Goal: Task Accomplishment & Management: Complete application form

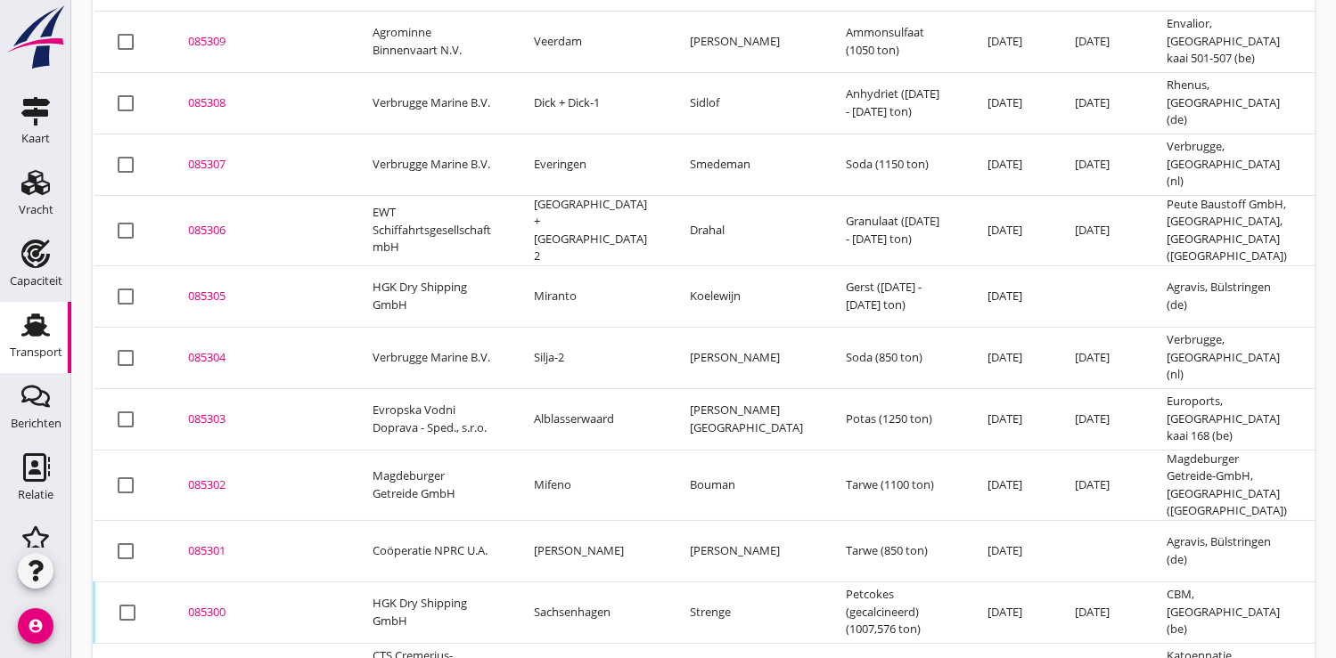
scroll to position [370, 0]
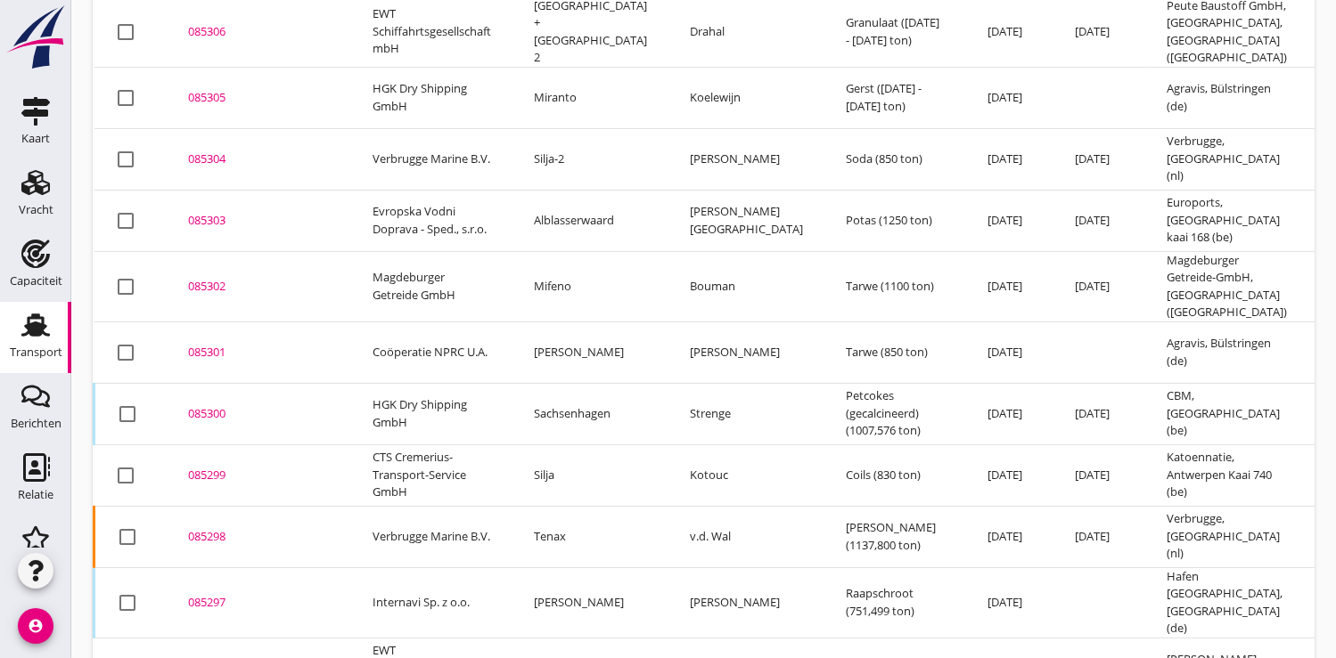
click at [209, 467] on div "085299" at bounding box center [259, 476] width 142 height 18
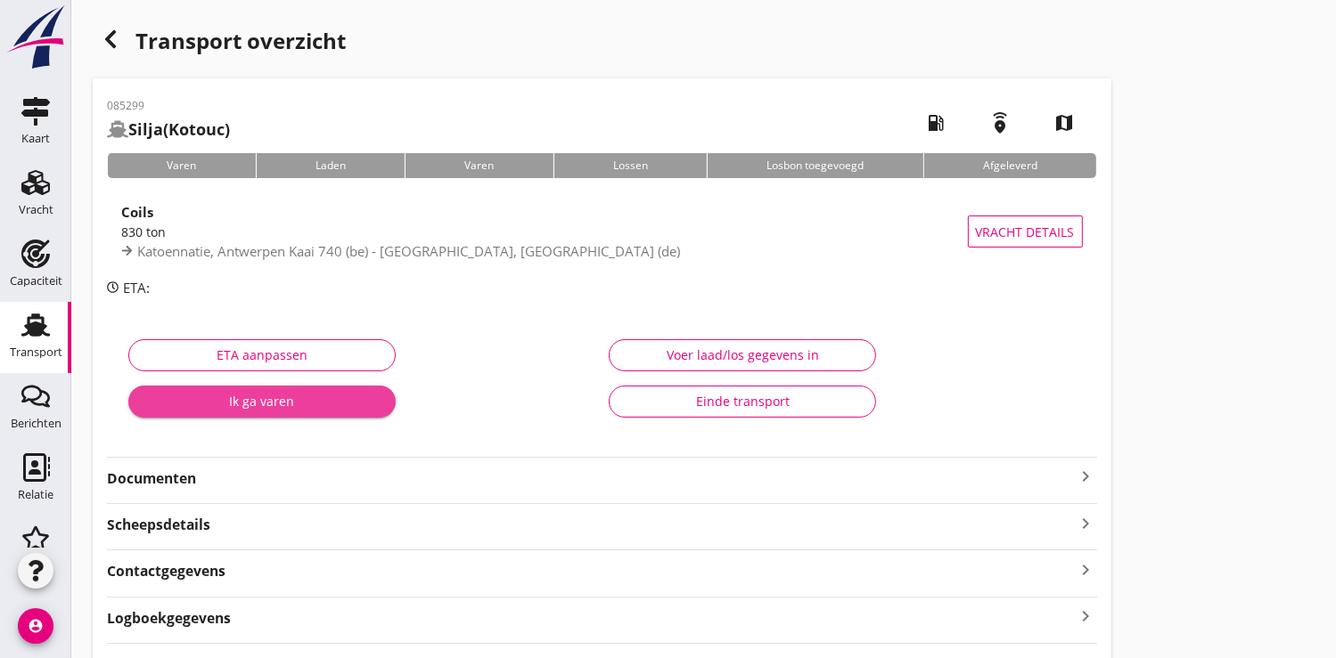
click at [260, 409] on div "Ik ga varen" at bounding box center [262, 401] width 239 height 19
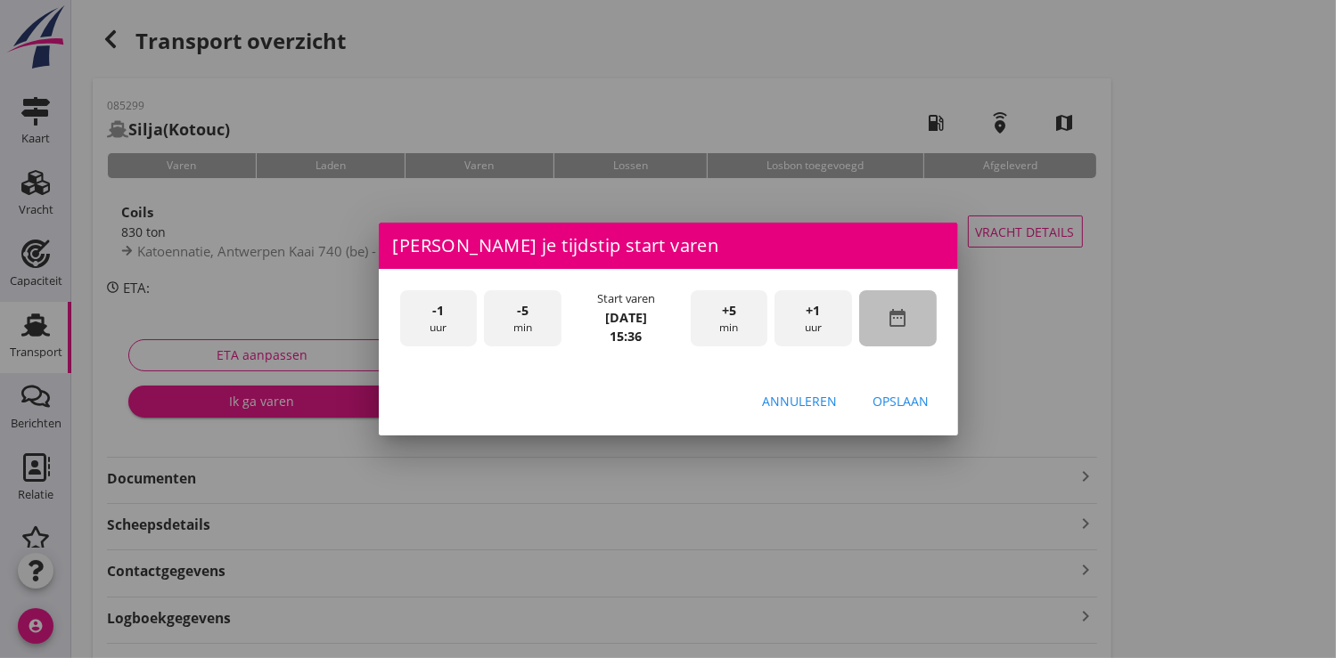
click at [892, 321] on icon "date_range" at bounding box center [897, 317] width 21 height 21
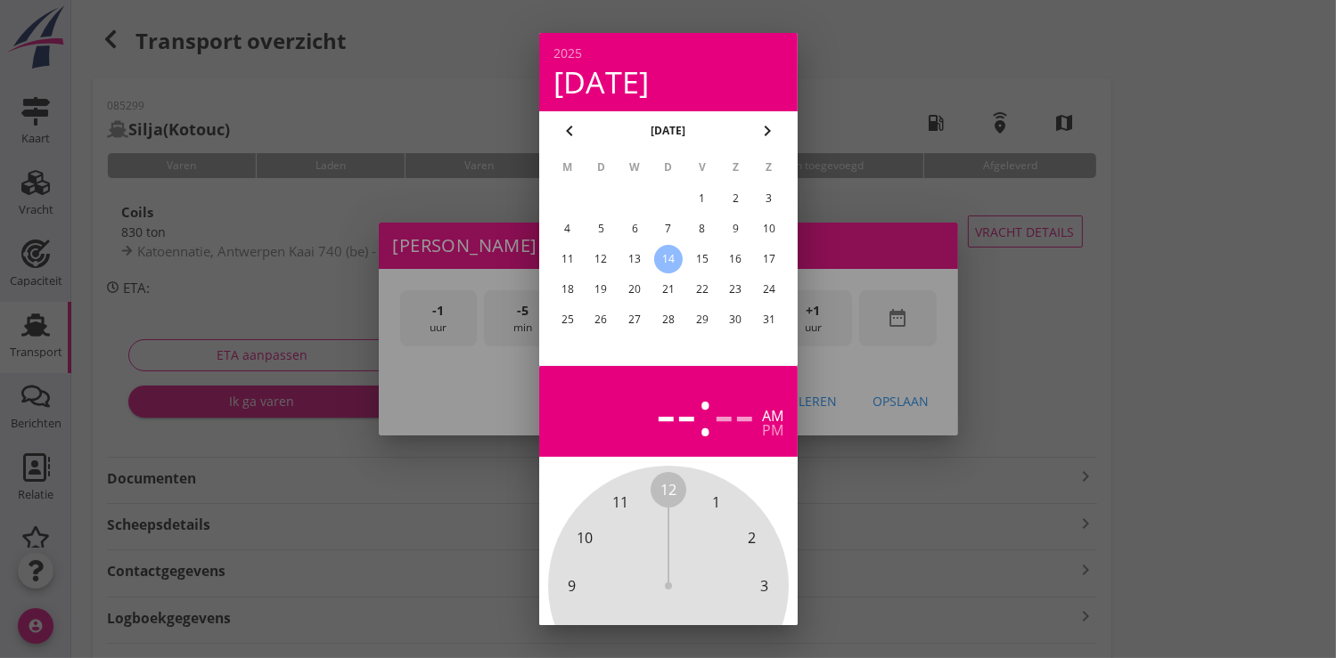
click at [606, 261] on div "12" at bounding box center [600, 259] width 29 height 29
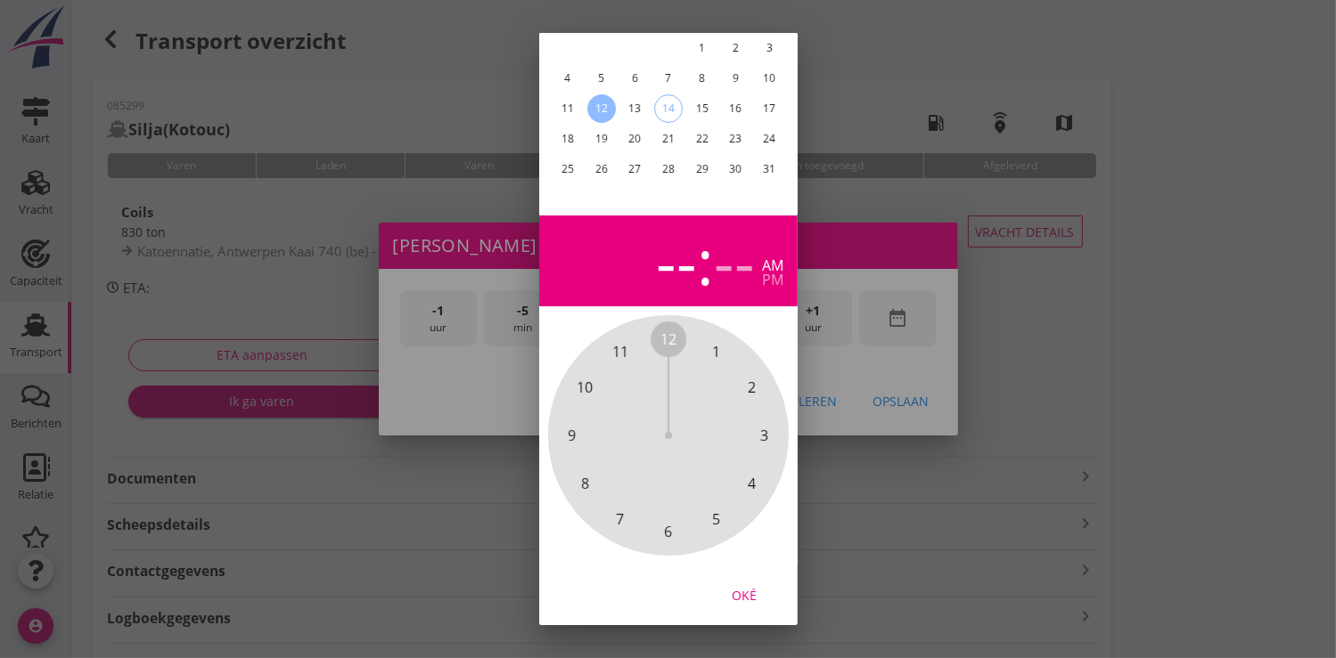
click at [741, 585] on div "Oké" at bounding box center [744, 594] width 50 height 19
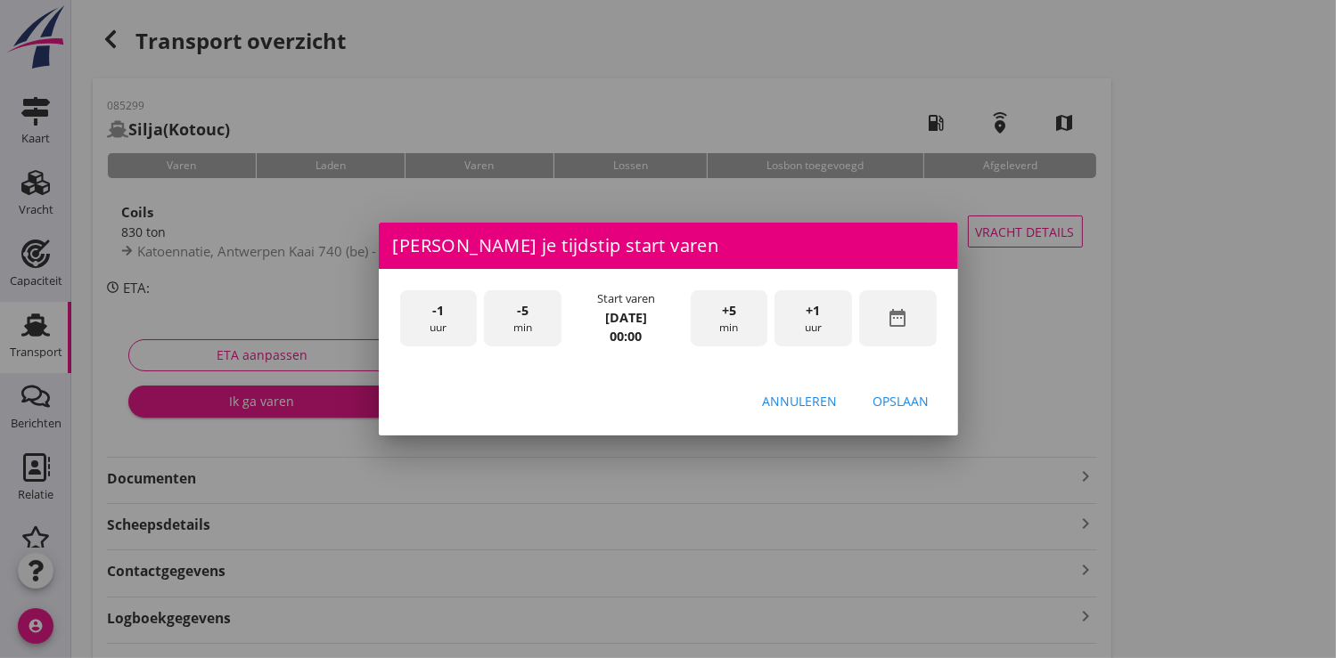
click at [814, 315] on span "+1" at bounding box center [813, 311] width 14 height 20
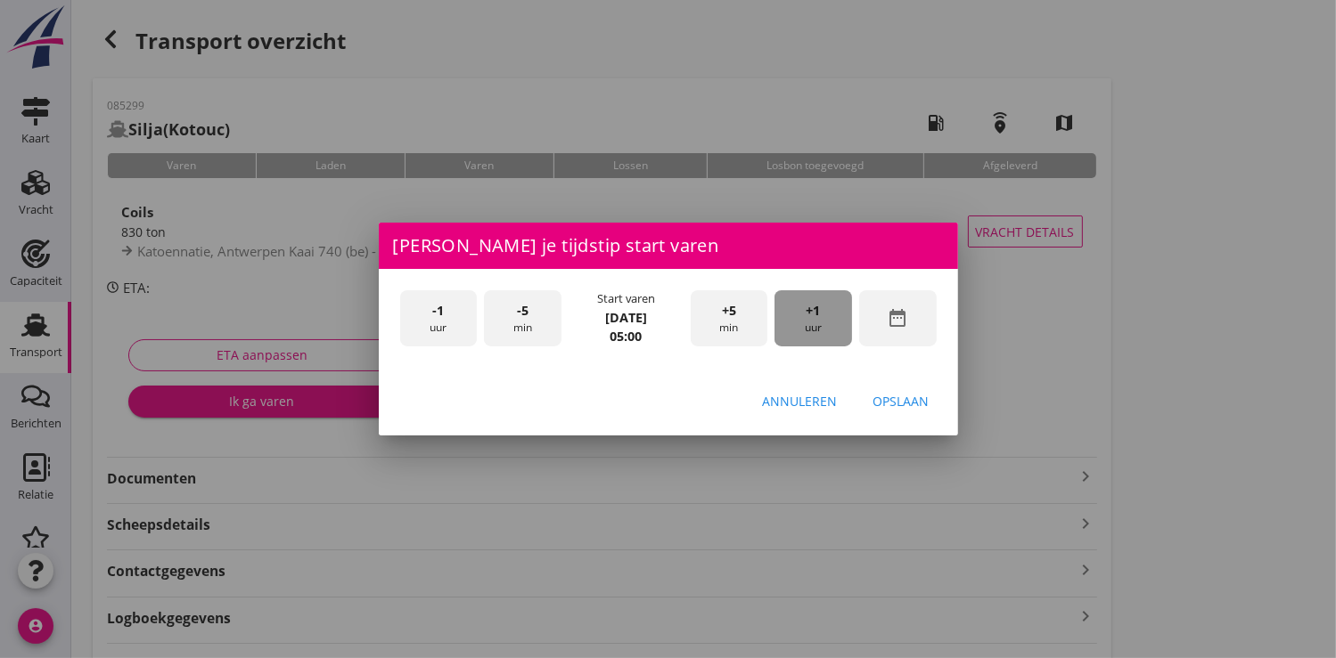
click at [814, 315] on span "+1" at bounding box center [813, 311] width 14 height 20
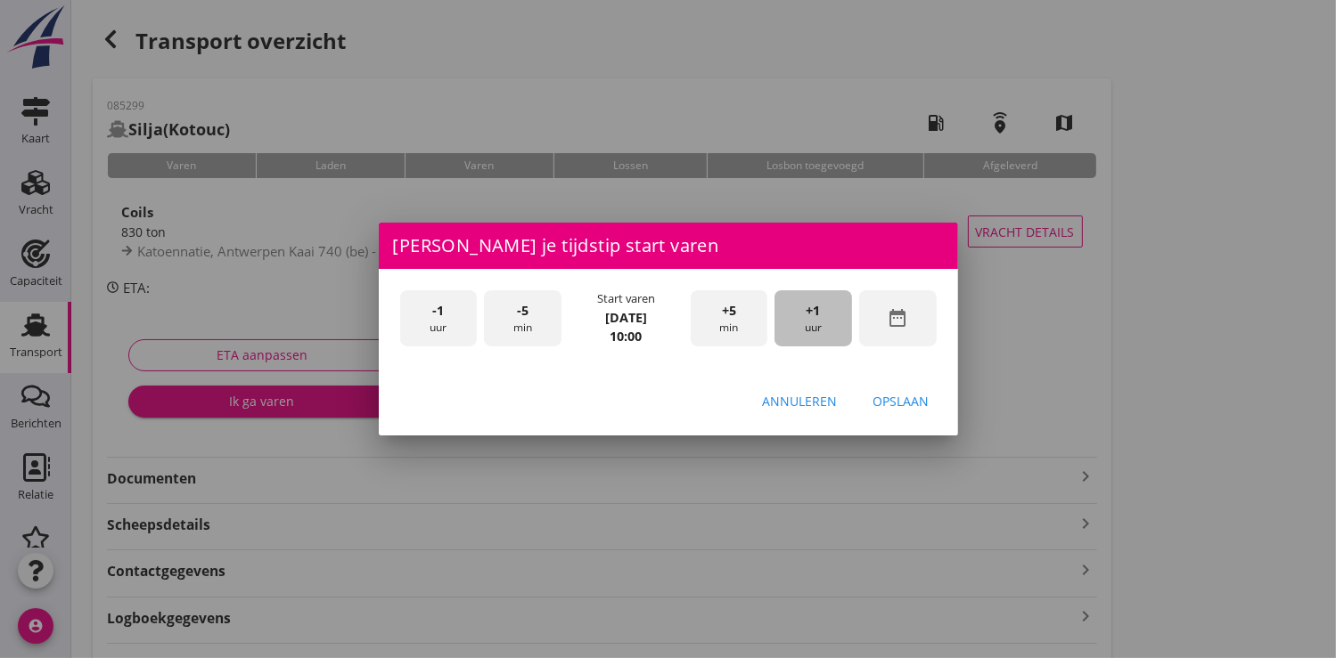
click at [814, 315] on span "+1" at bounding box center [813, 311] width 14 height 20
click at [922, 404] on div "Opslaan" at bounding box center [901, 401] width 56 height 19
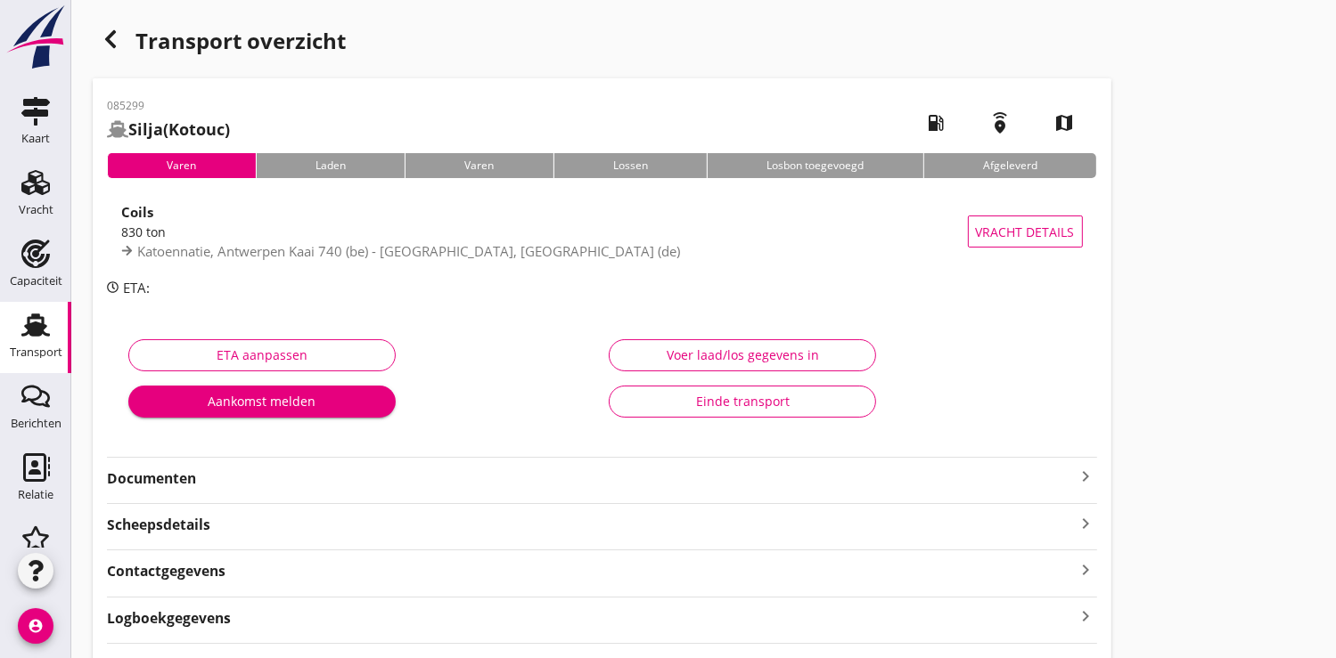
click at [244, 395] on div "Aankomst melden" at bounding box center [262, 401] width 239 height 19
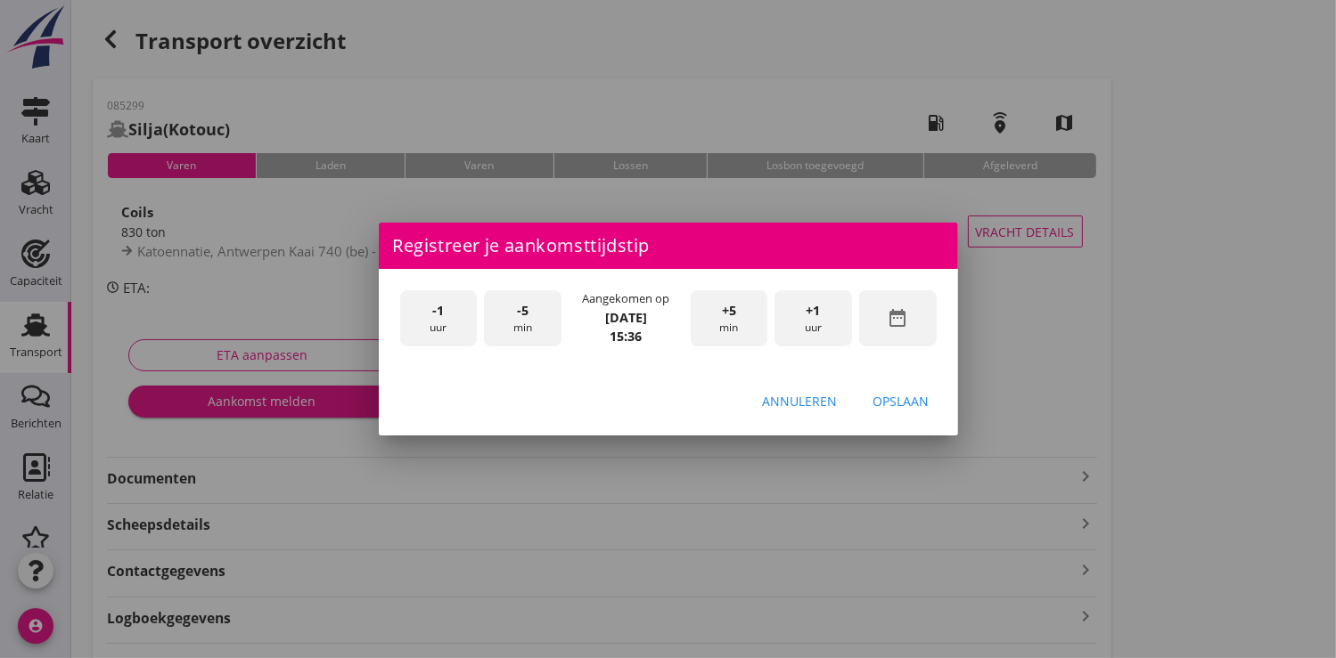
click at [904, 323] on icon "date_range" at bounding box center [897, 317] width 21 height 21
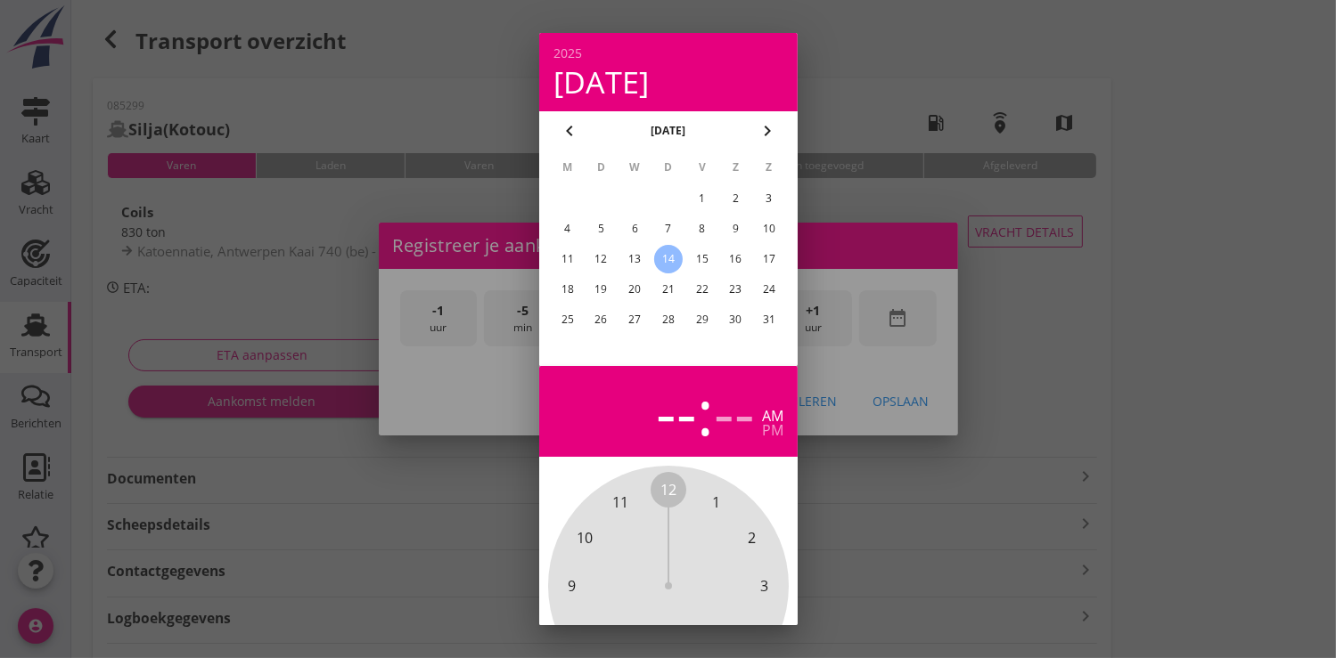
click at [597, 254] on div "12" at bounding box center [600, 259] width 29 height 29
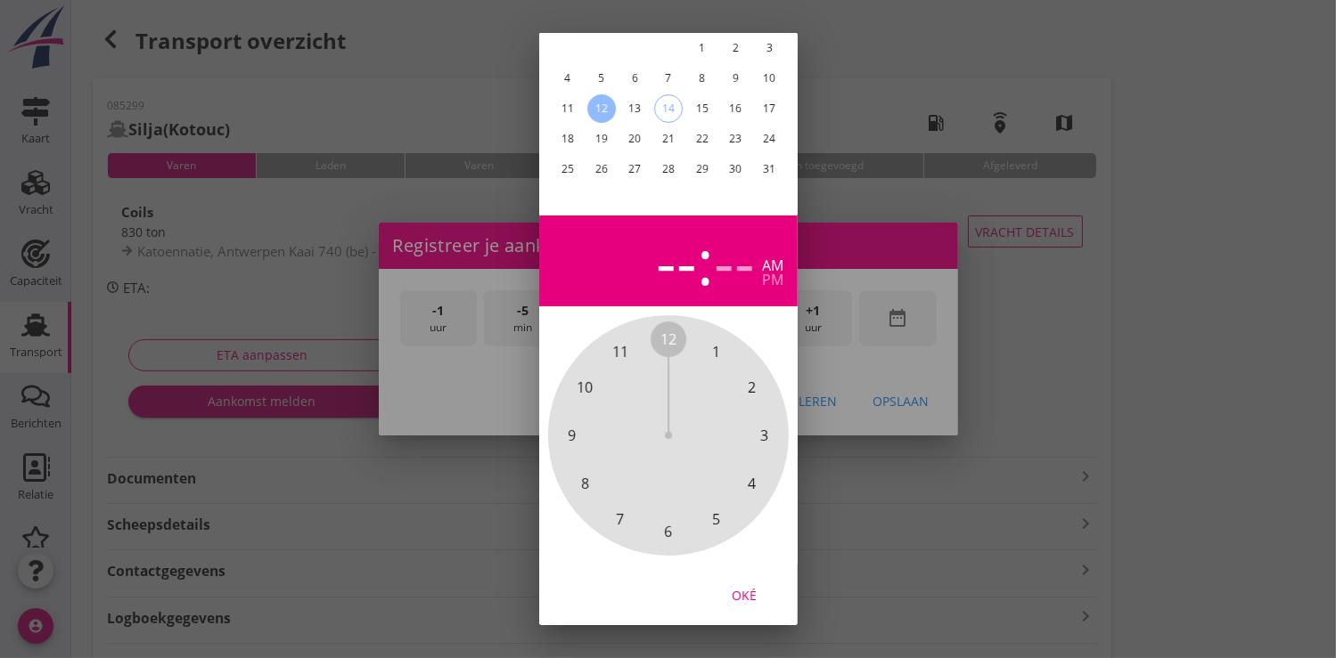
click at [748, 585] on div "Oké" at bounding box center [744, 594] width 50 height 19
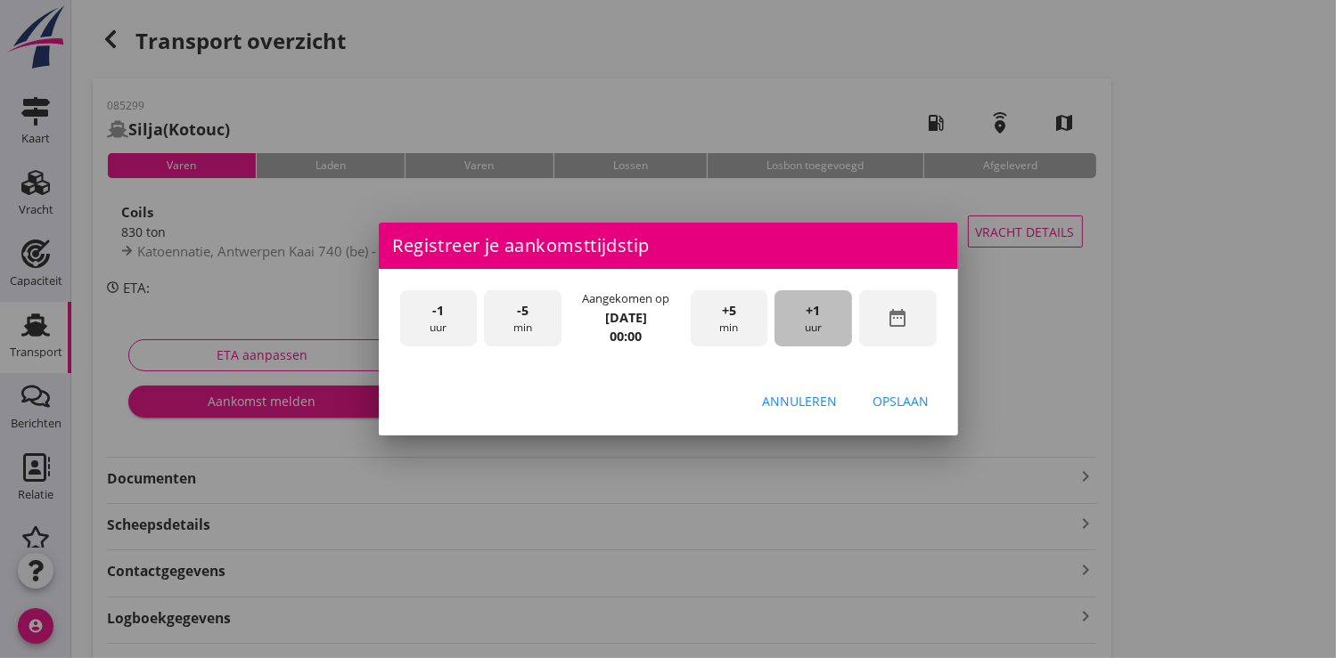
click at [822, 319] on div "+1 uur" at bounding box center [813, 318] width 78 height 56
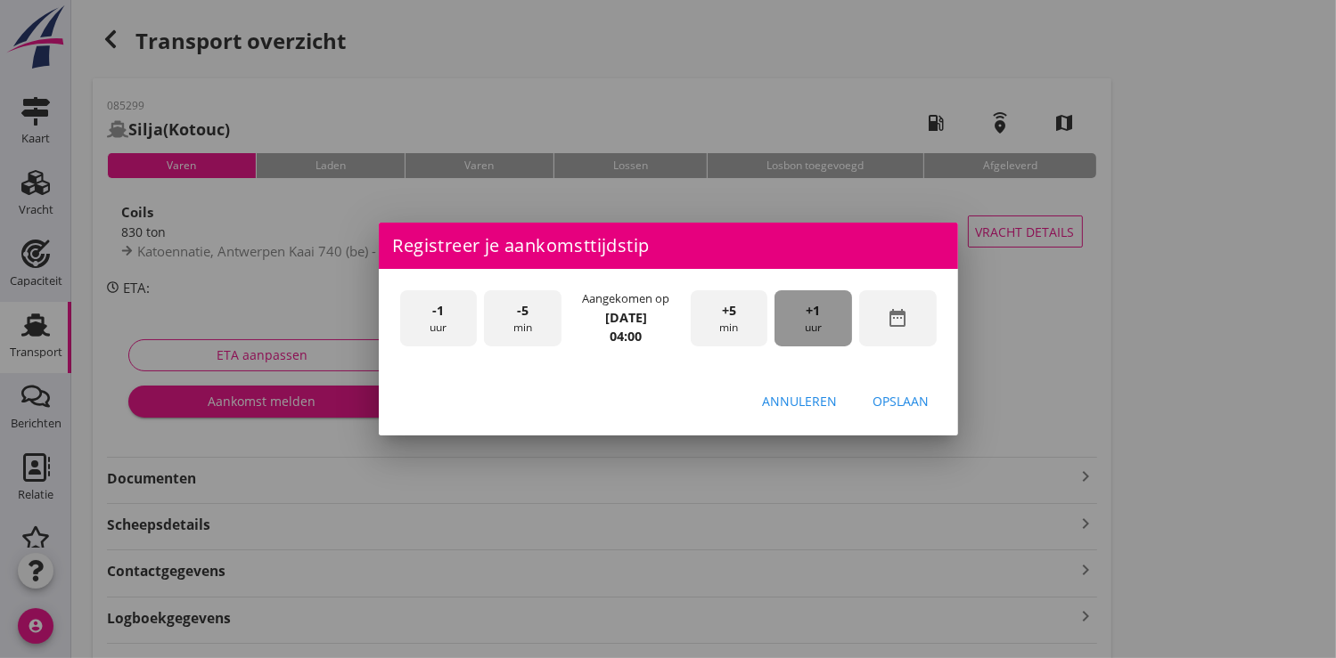
click at [822, 319] on div "+1 uur" at bounding box center [813, 318] width 78 height 56
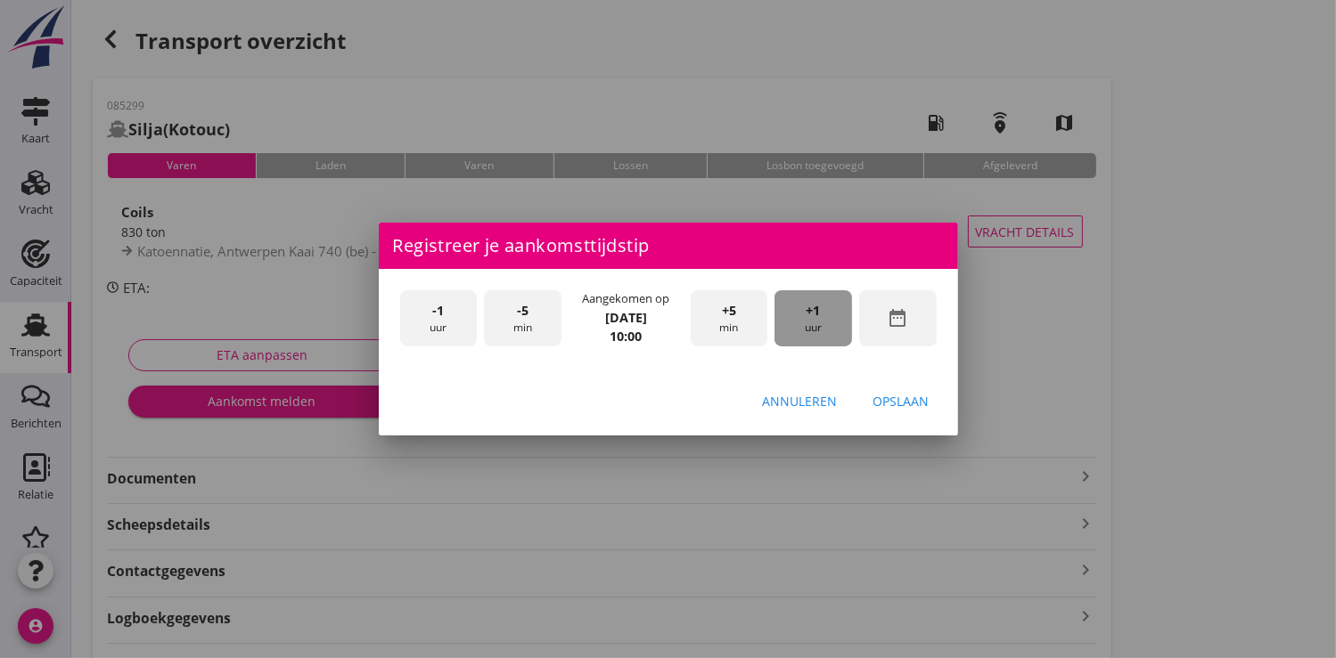
click at [822, 319] on div "+1 uur" at bounding box center [813, 318] width 78 height 56
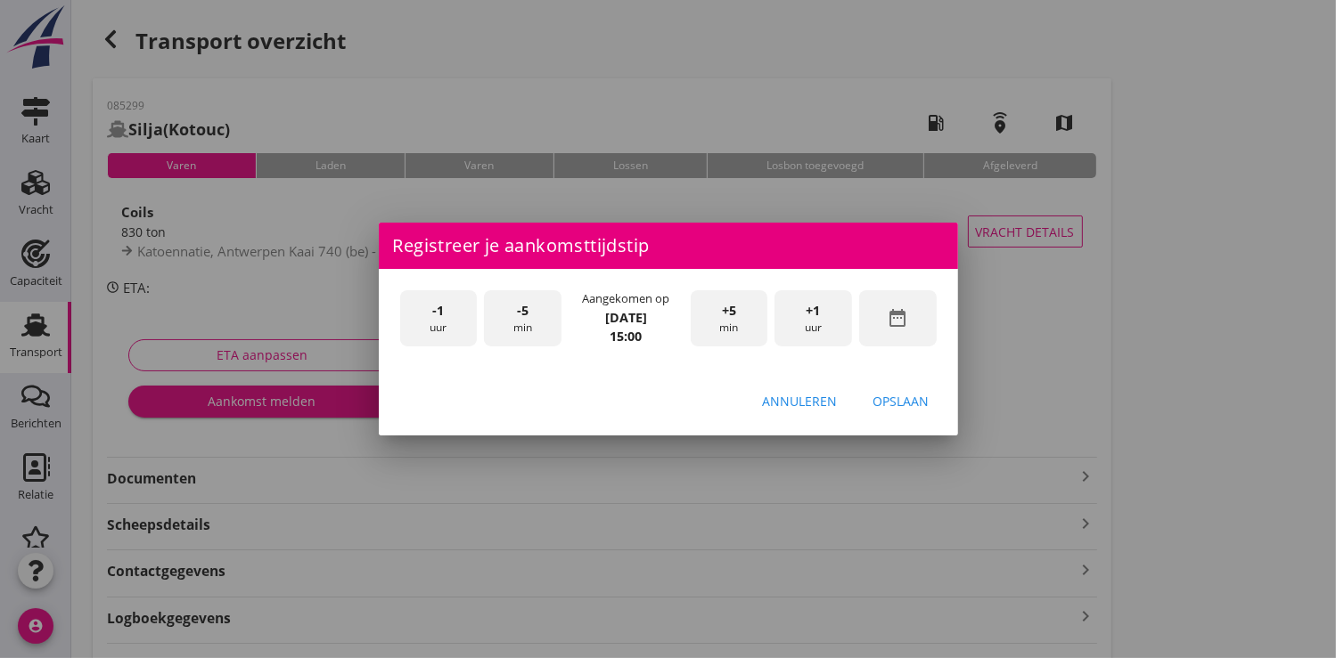
click at [822, 319] on div "+1 uur" at bounding box center [813, 318] width 78 height 56
click at [909, 405] on div "Opslaan" at bounding box center [901, 401] width 56 height 19
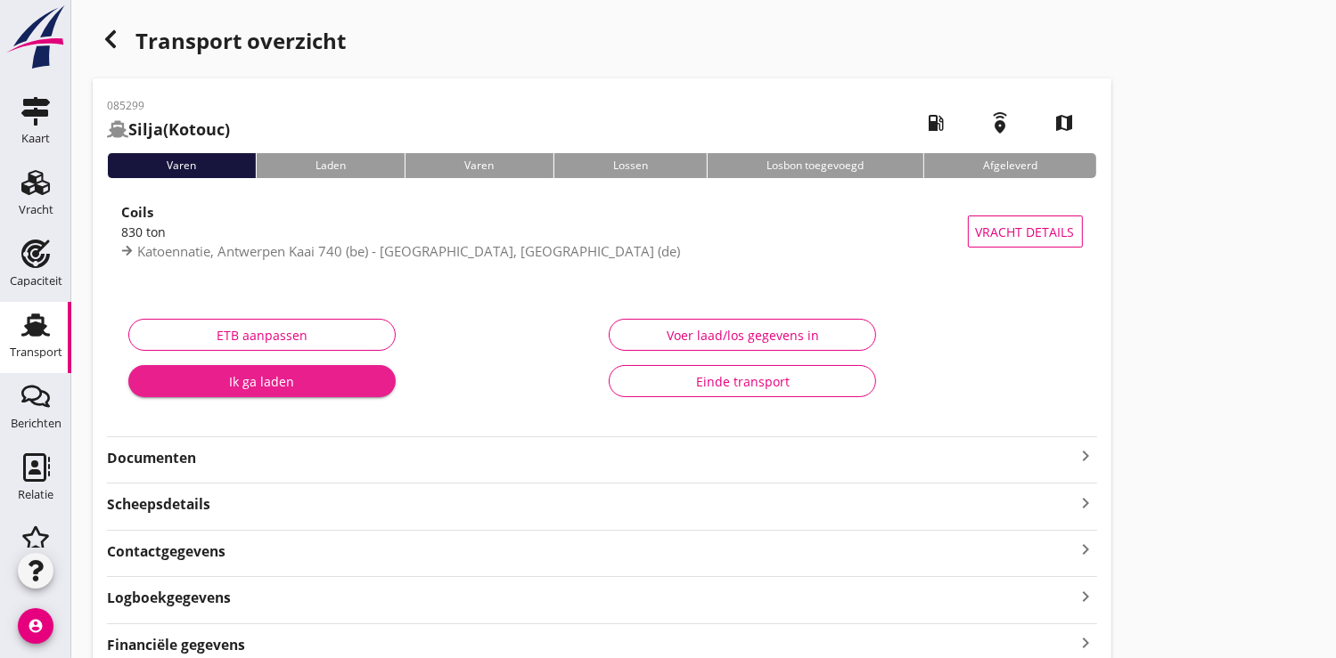
click at [292, 381] on div "Ik ga laden" at bounding box center [262, 381] width 239 height 19
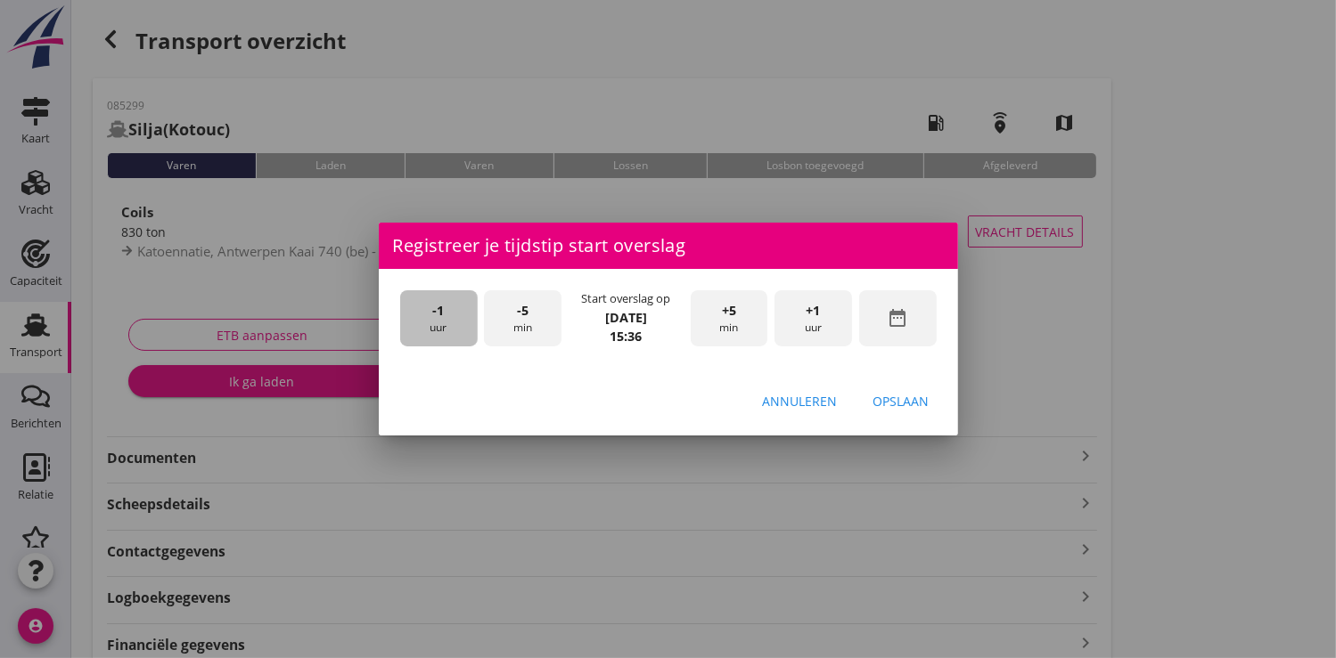
click at [439, 321] on div "-1 uur" at bounding box center [439, 318] width 78 height 56
click at [515, 317] on div "-5 min" at bounding box center [523, 318] width 78 height 56
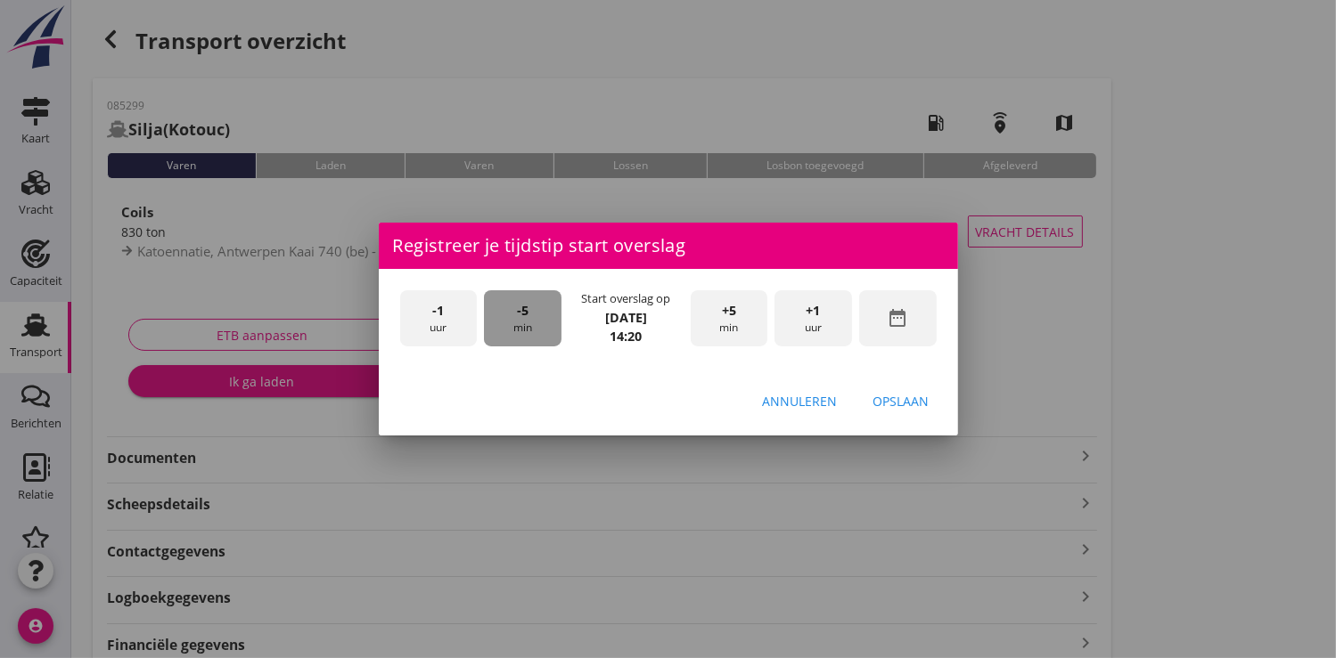
click at [515, 317] on div "-5 min" at bounding box center [523, 318] width 78 height 56
click at [899, 404] on div "Opslaan" at bounding box center [901, 401] width 56 height 19
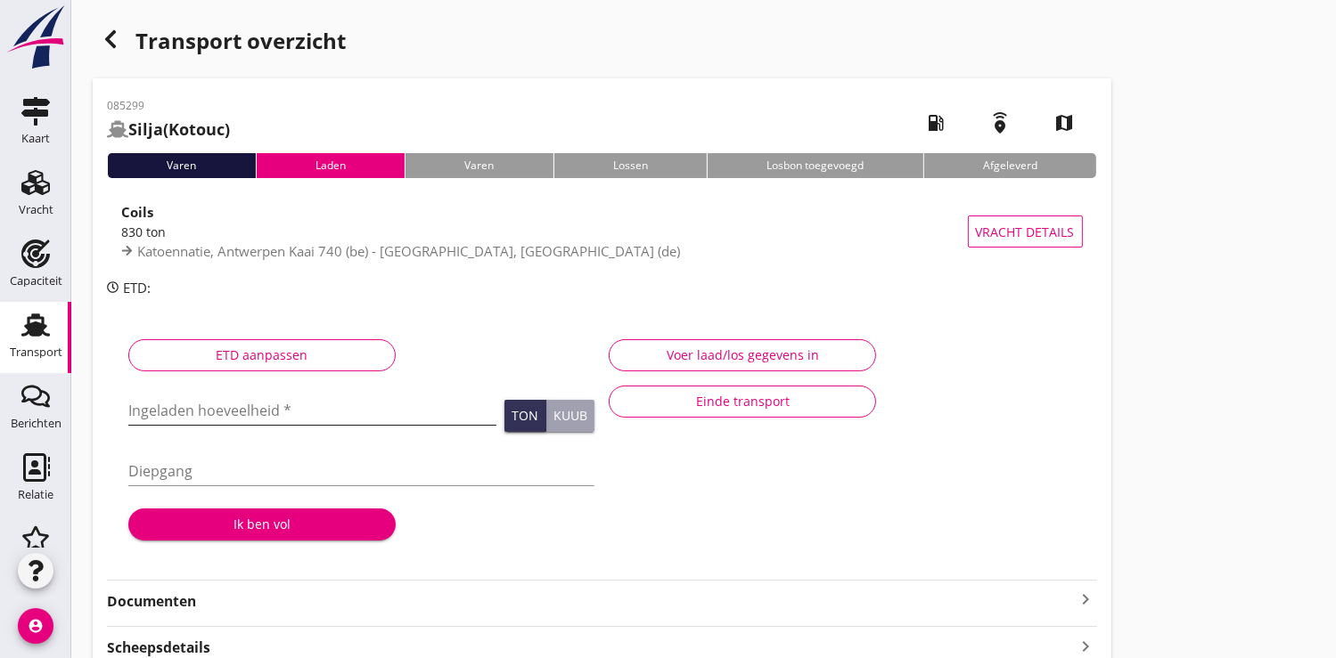
click at [193, 415] on input "Ingeladen hoeveelheid *" at bounding box center [312, 411] width 368 height 29
type input "836.922"
click at [270, 527] on div "Ik ben vol" at bounding box center [262, 524] width 239 height 19
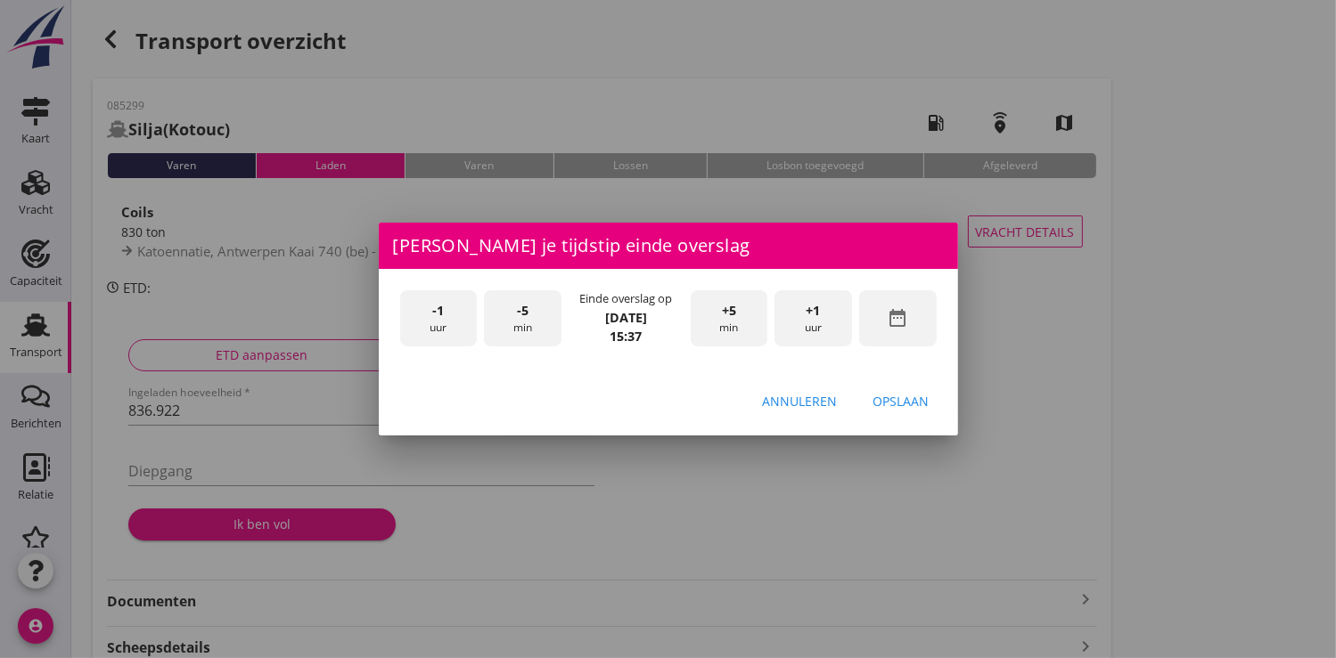
click at [433, 320] on div "-1 uur" at bounding box center [439, 318] width 78 height 56
click at [742, 319] on div "+5 min" at bounding box center [730, 318] width 78 height 56
click at [915, 400] on div "Opslaan" at bounding box center [901, 401] width 56 height 19
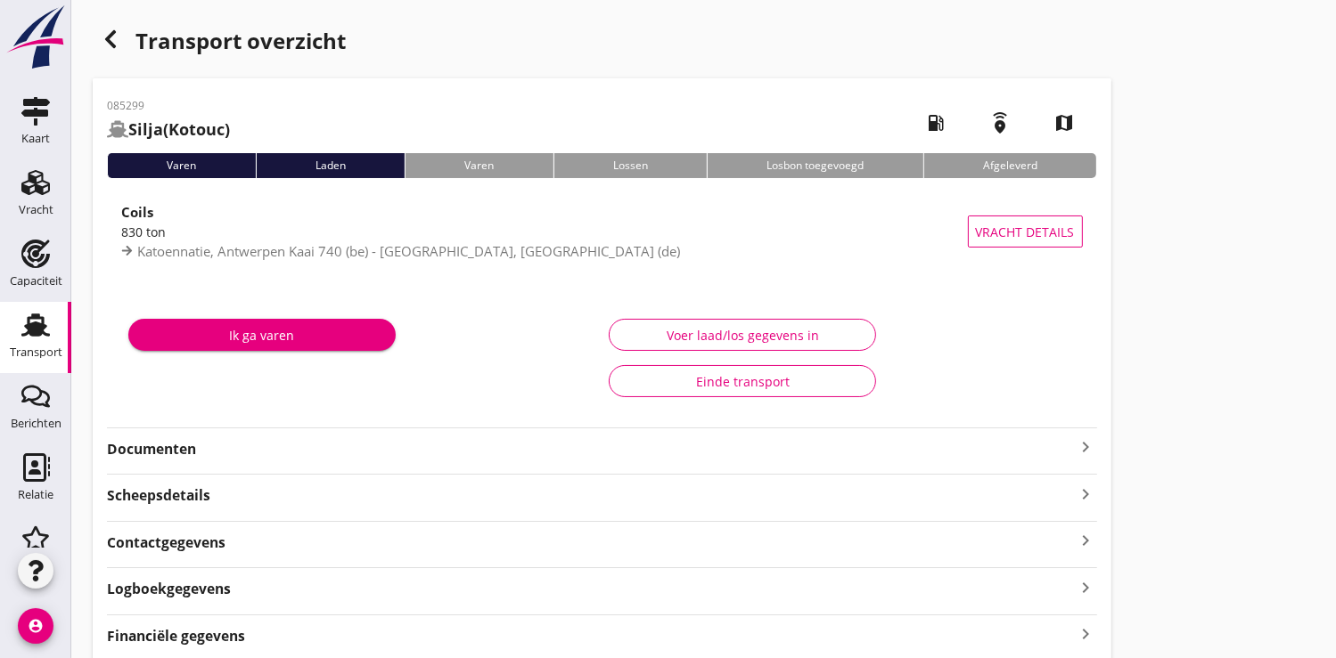
click at [267, 328] on div "Ik ga varen" at bounding box center [262, 335] width 239 height 19
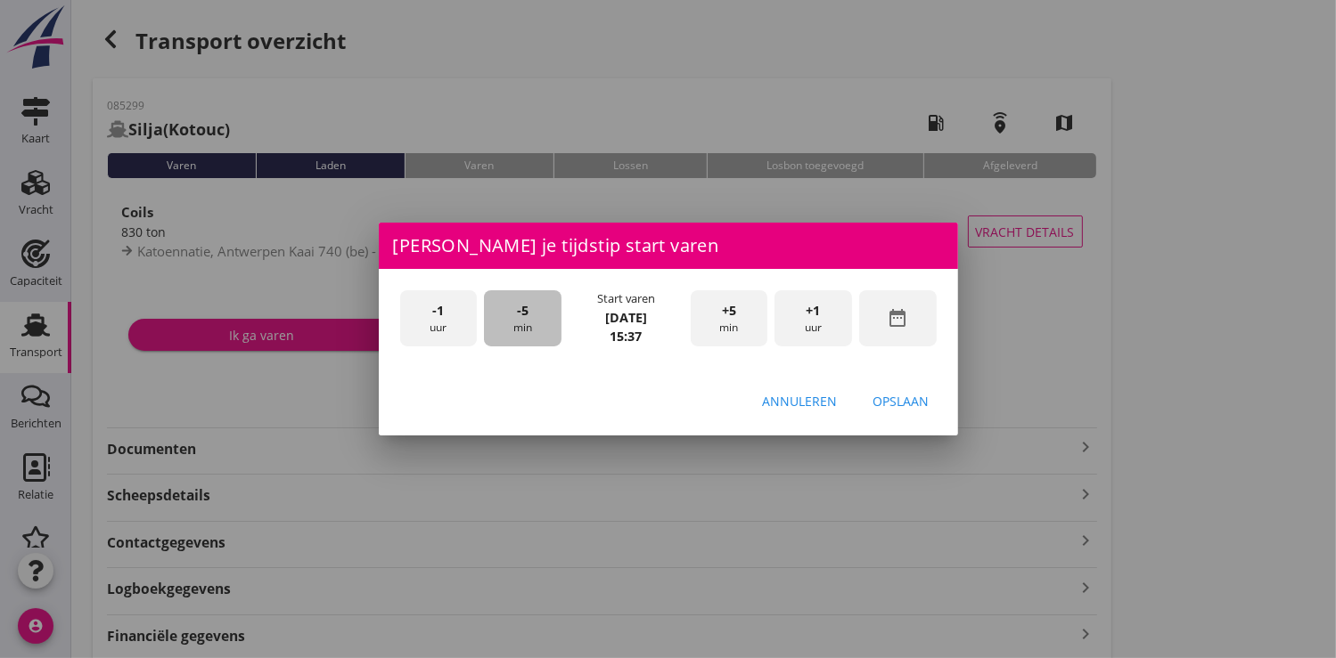
click at [510, 315] on div "-5 min" at bounding box center [523, 318] width 78 height 56
click at [936, 402] on button "Opslaan" at bounding box center [901, 402] width 85 height 32
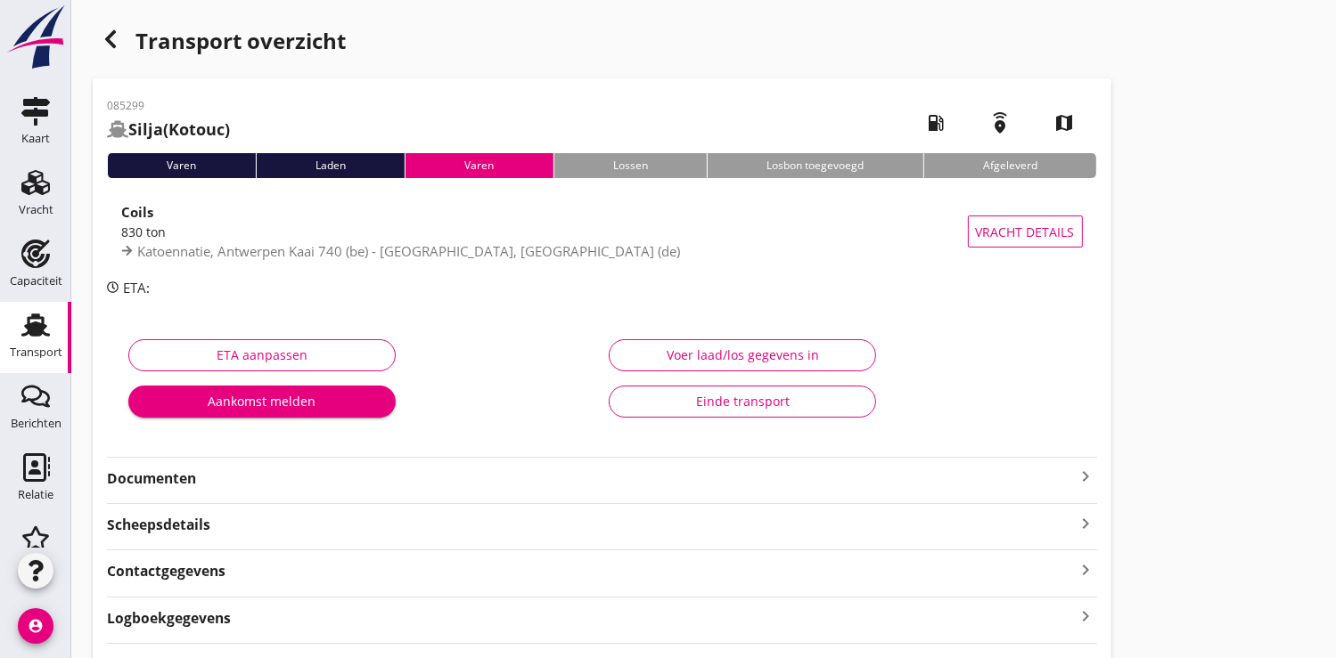
click at [136, 479] on strong "Documenten" at bounding box center [591, 479] width 969 height 20
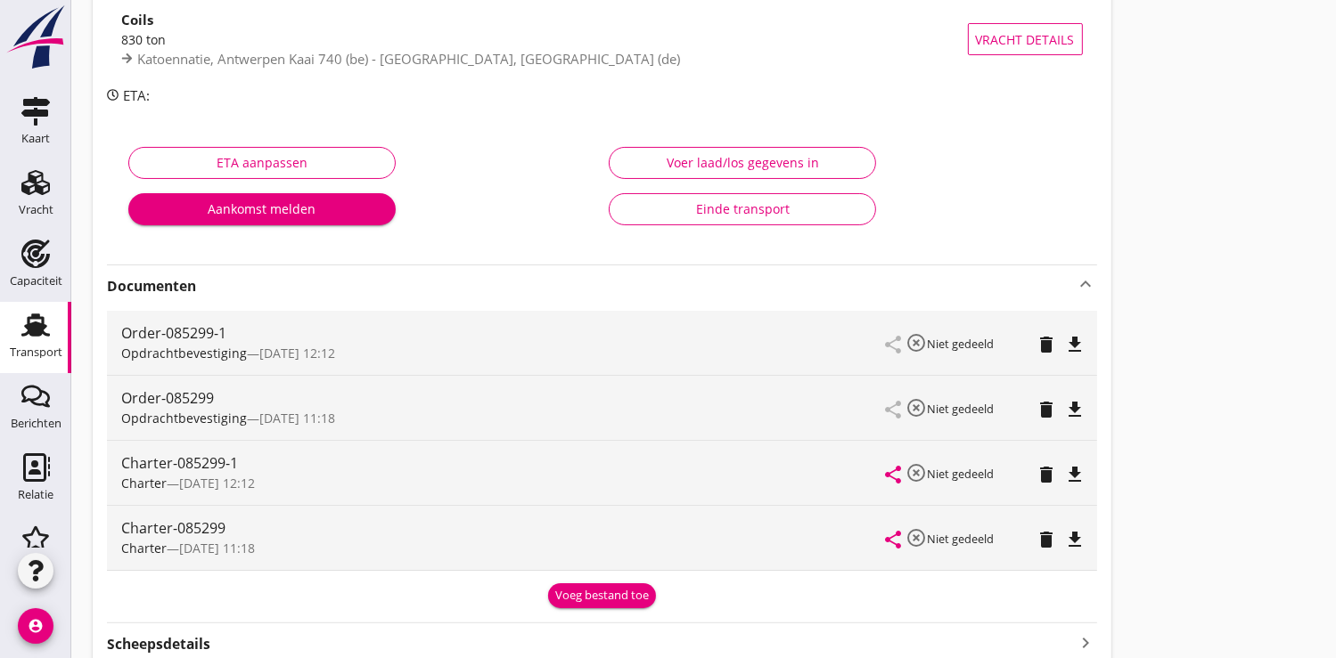
scroll to position [198, 0]
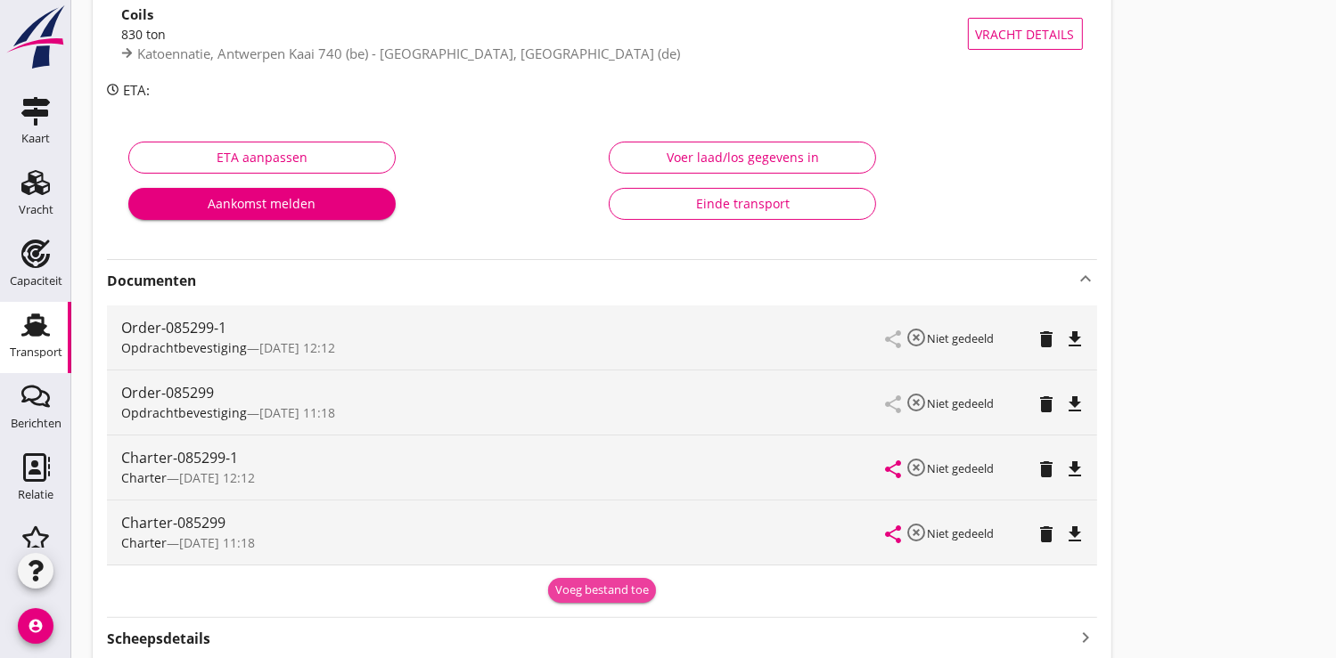
click at [577, 582] on div "Voeg bestand toe" at bounding box center [602, 591] width 94 height 18
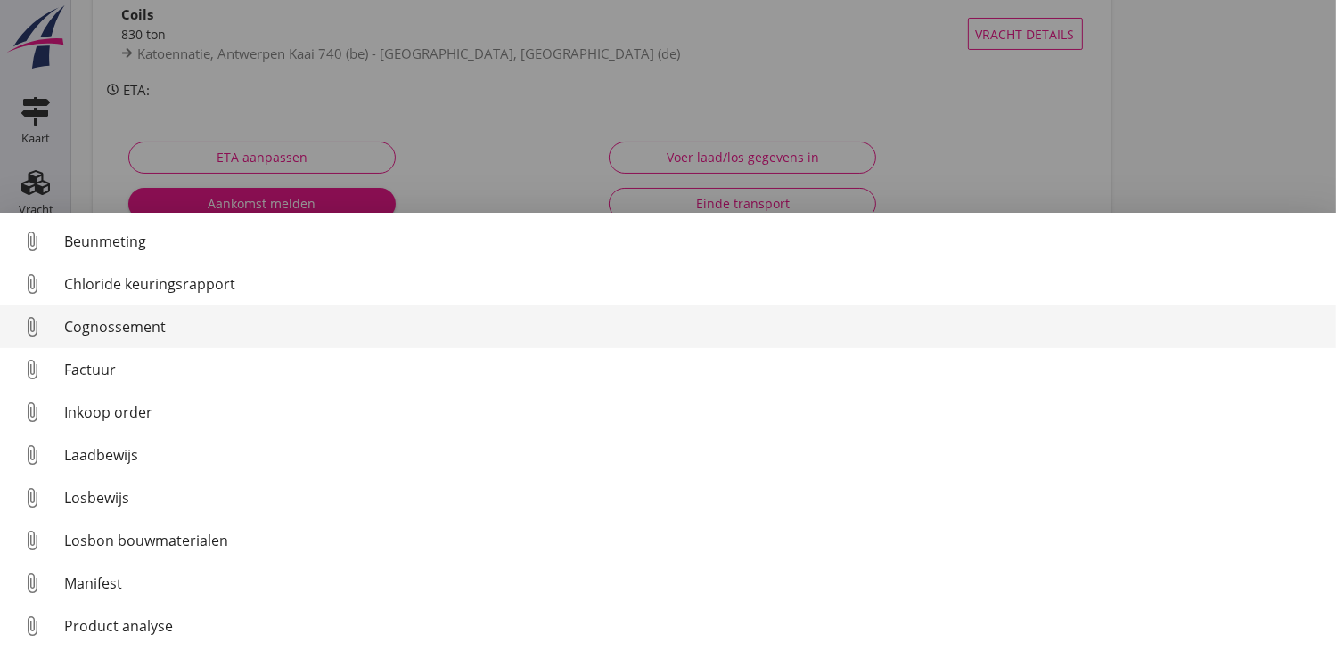
click at [91, 333] on div "Cognossement" at bounding box center [692, 326] width 1257 height 21
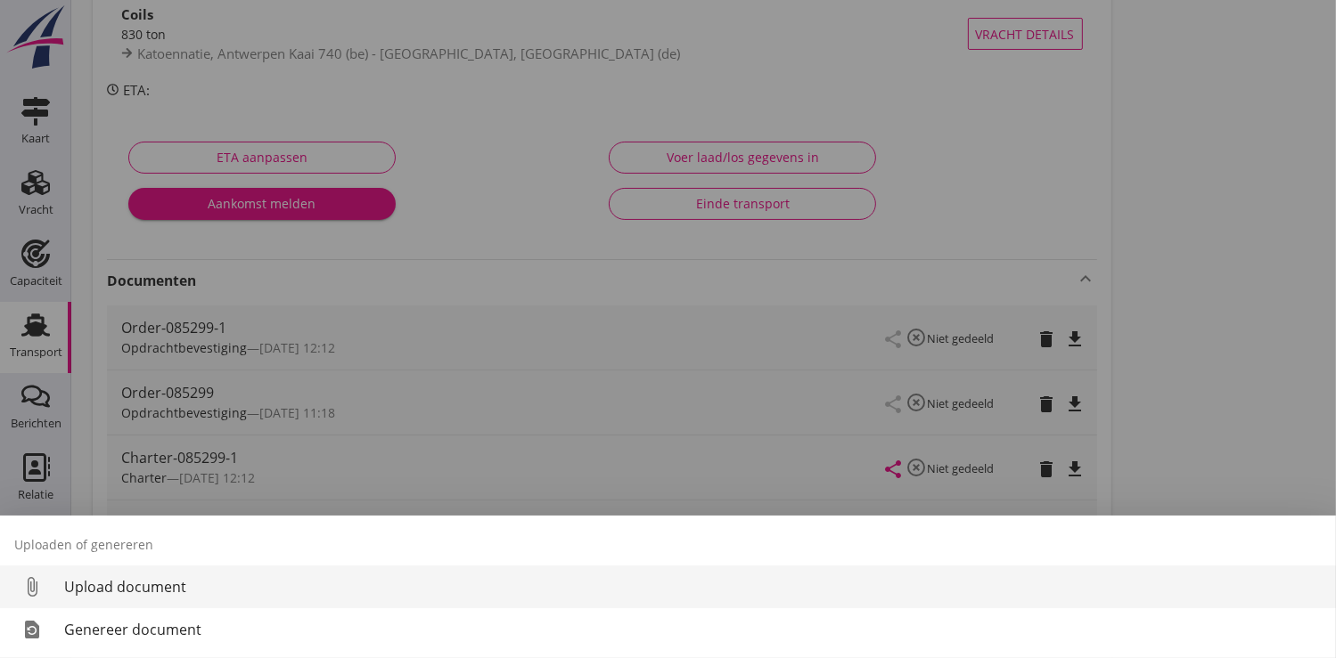
click at [118, 588] on div "Upload document" at bounding box center [692, 587] width 1257 height 21
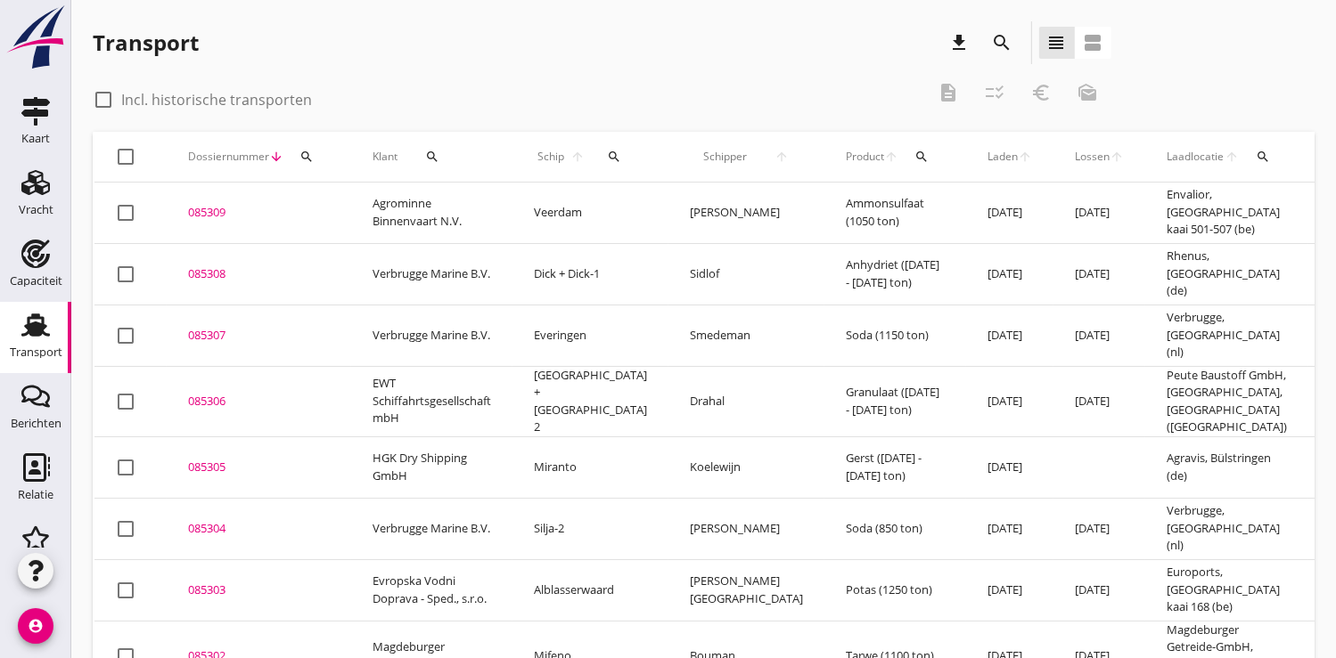
click at [307, 152] on icon "search" at bounding box center [306, 157] width 14 height 14
click at [321, 203] on input "Zoeken op dossiernummer..." at bounding box center [389, 208] width 185 height 29
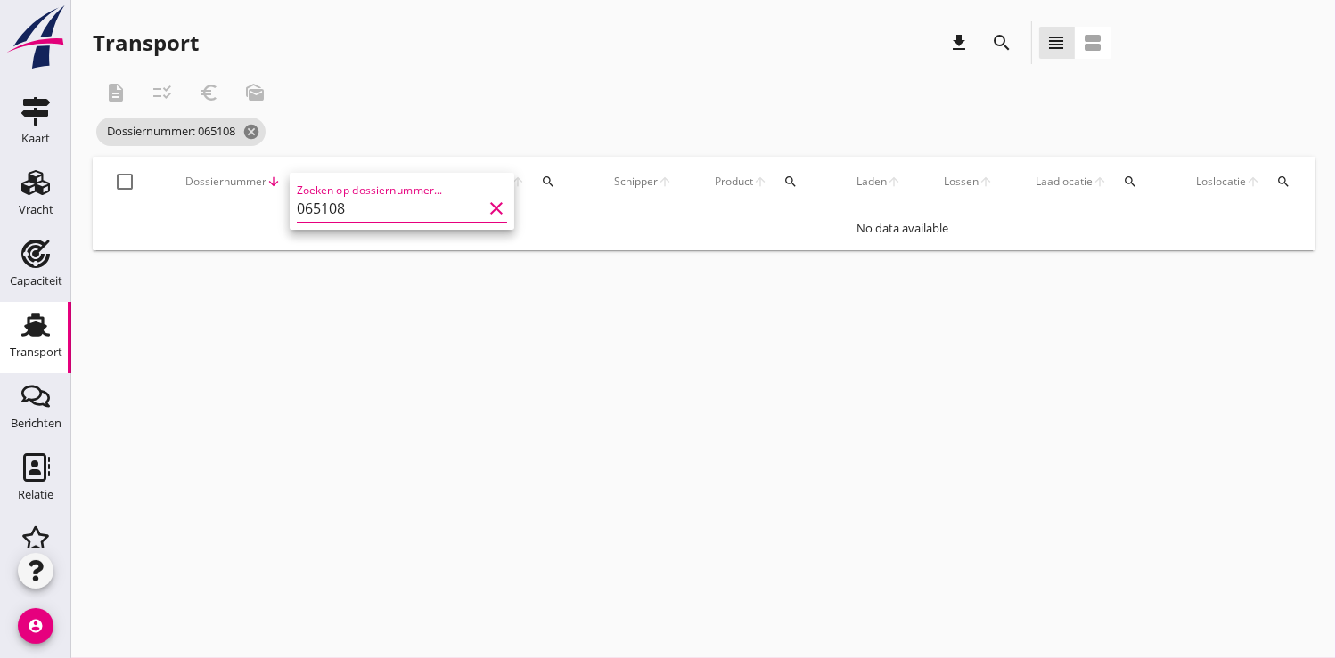
type input "065108"
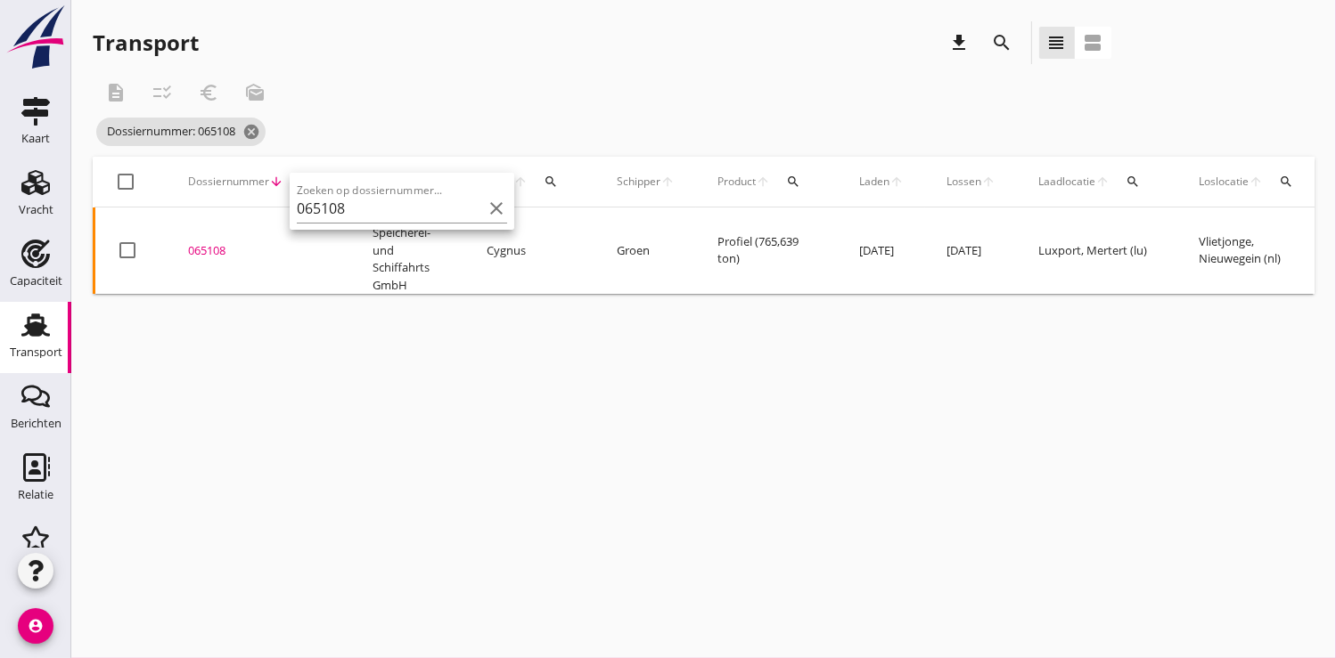
click at [205, 248] on div "065108" at bounding box center [259, 251] width 142 height 18
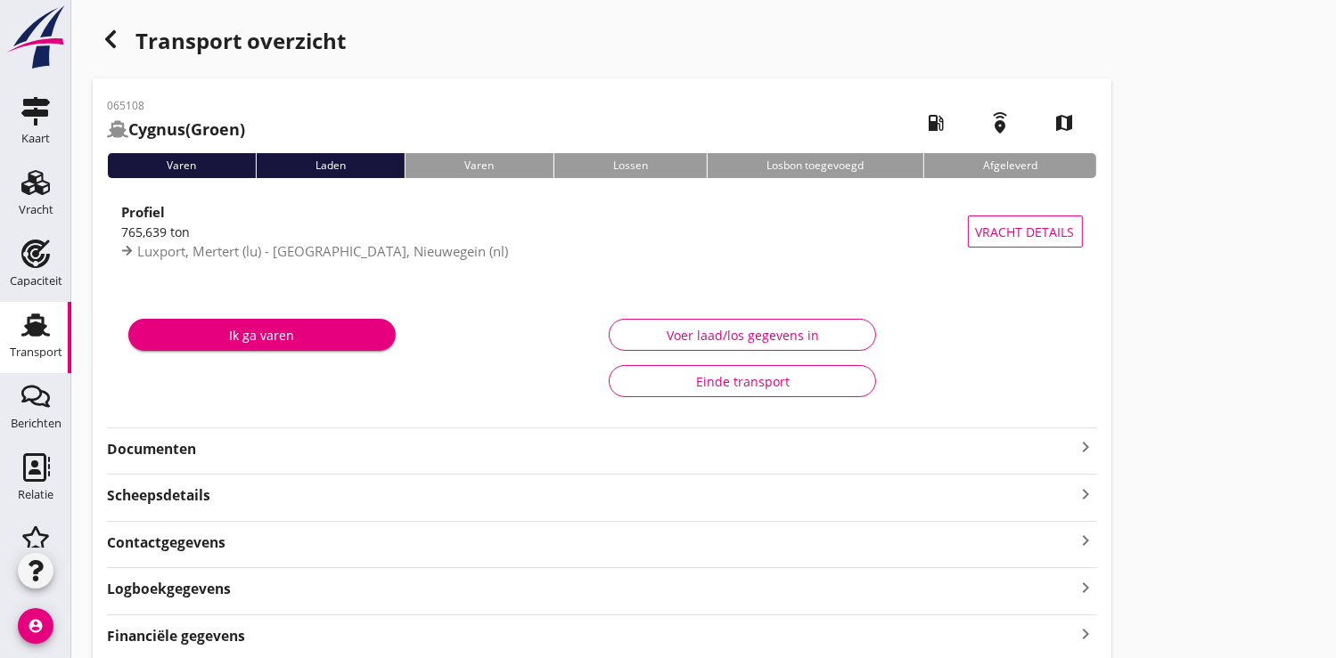
scroll to position [69, 0]
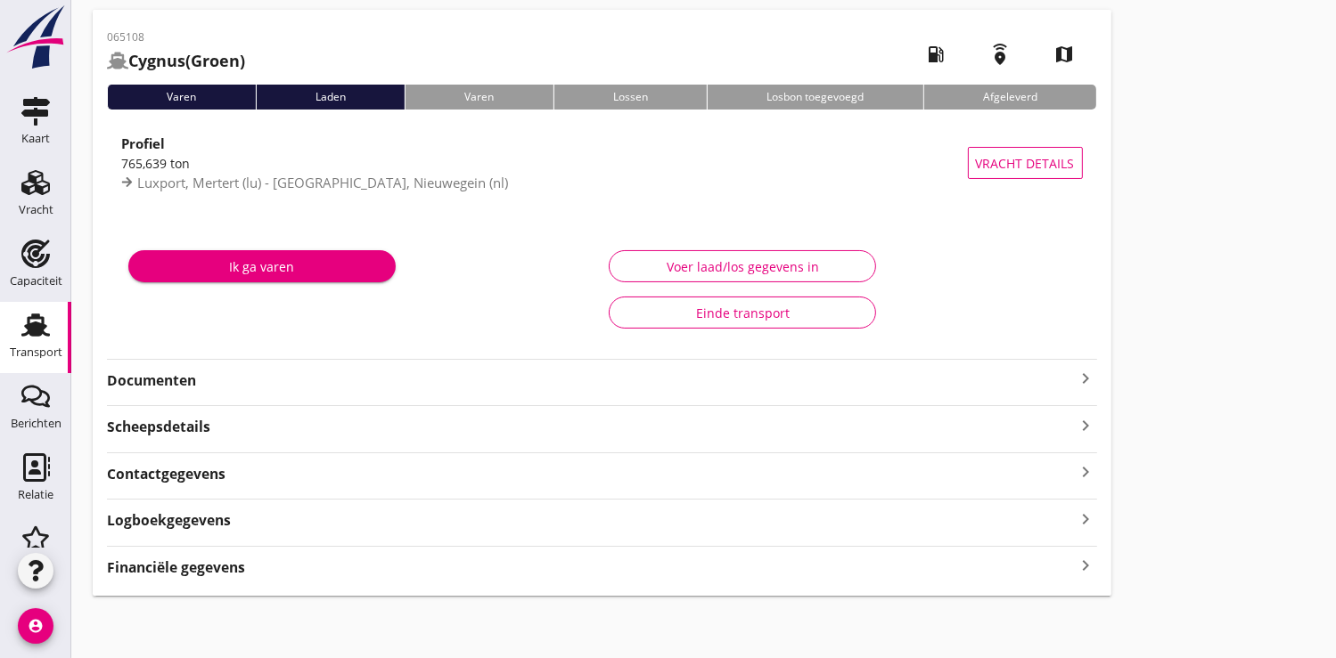
click at [200, 567] on strong "Financiële gegevens" at bounding box center [176, 568] width 138 height 20
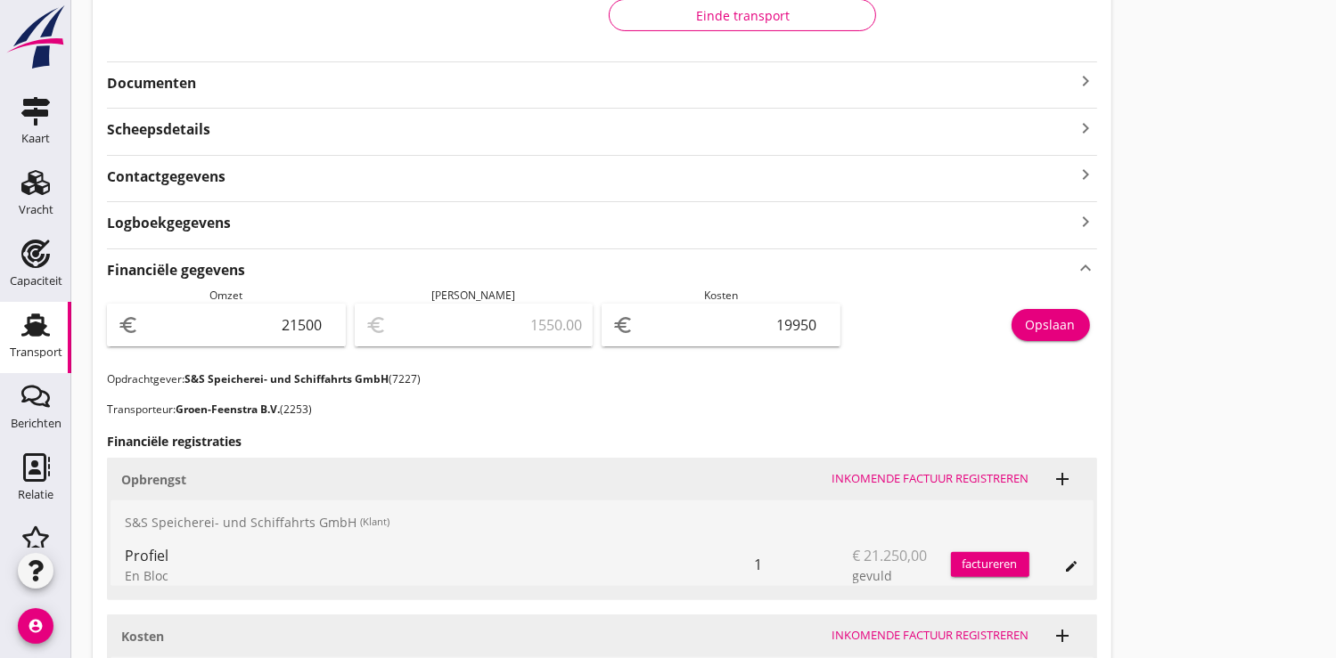
scroll to position [0, 0]
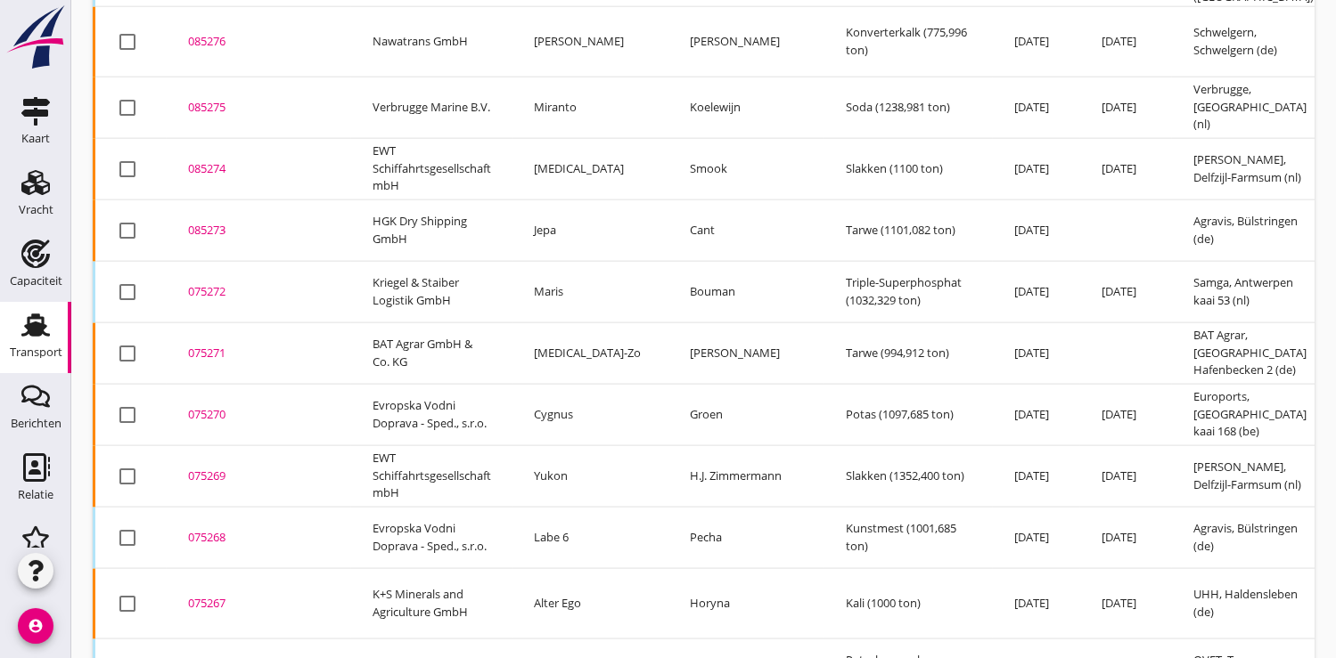
scroll to position [2462, 0]
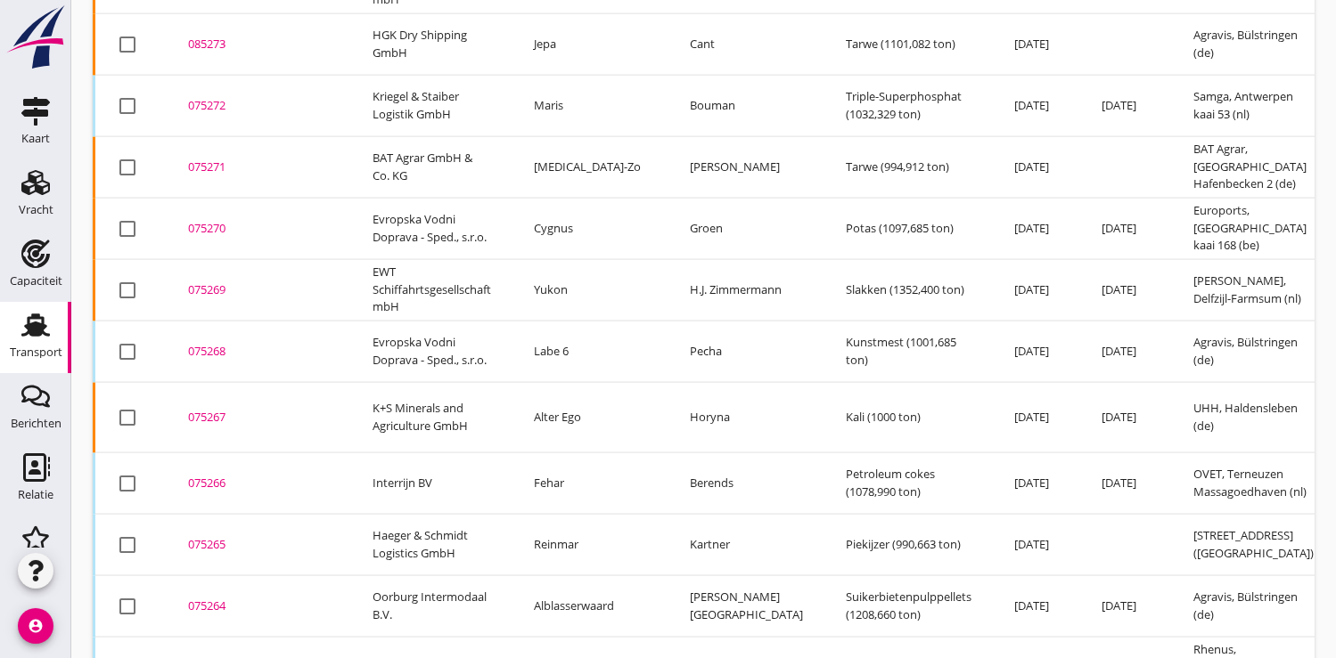
click at [213, 598] on div "075264" at bounding box center [259, 607] width 142 height 18
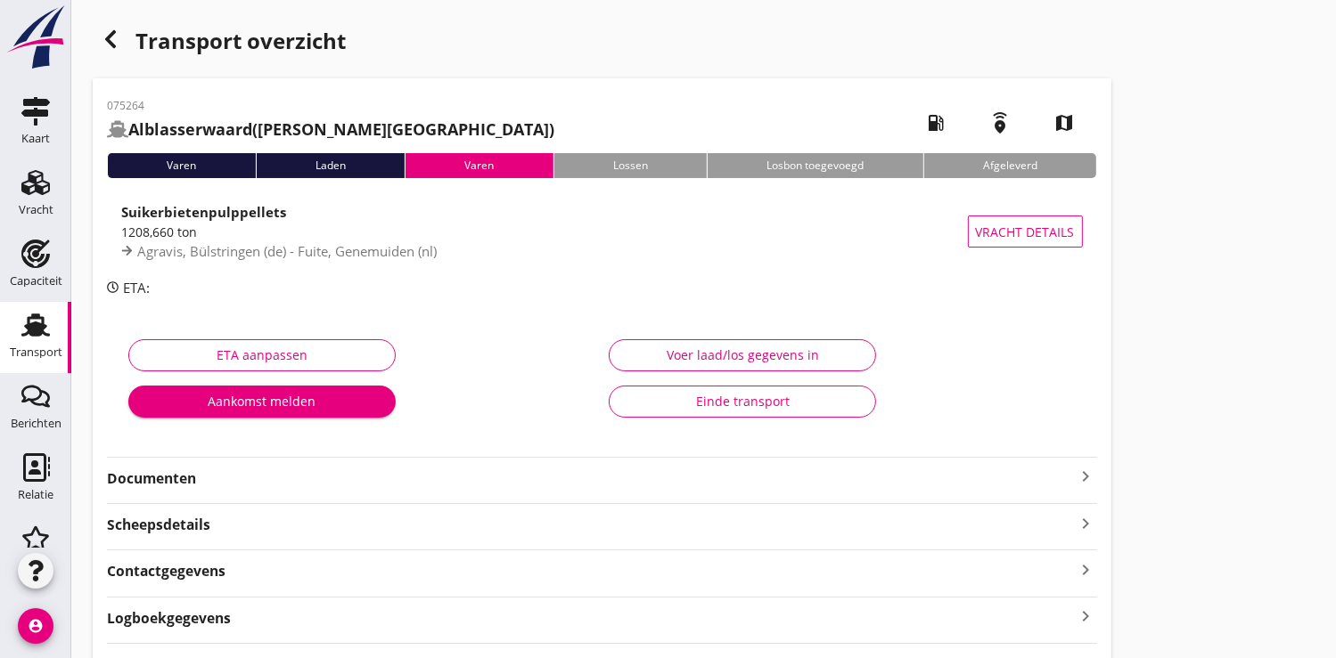
click at [159, 482] on strong "Documenten" at bounding box center [591, 479] width 969 height 20
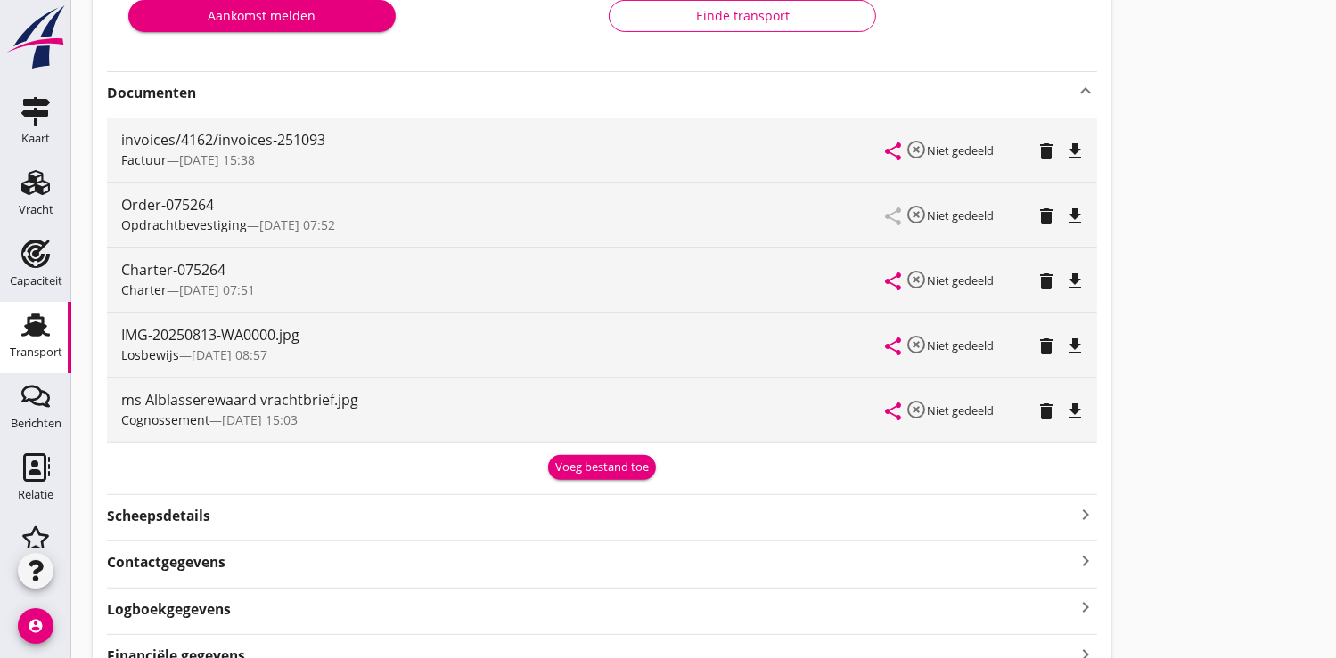
scroll to position [396, 0]
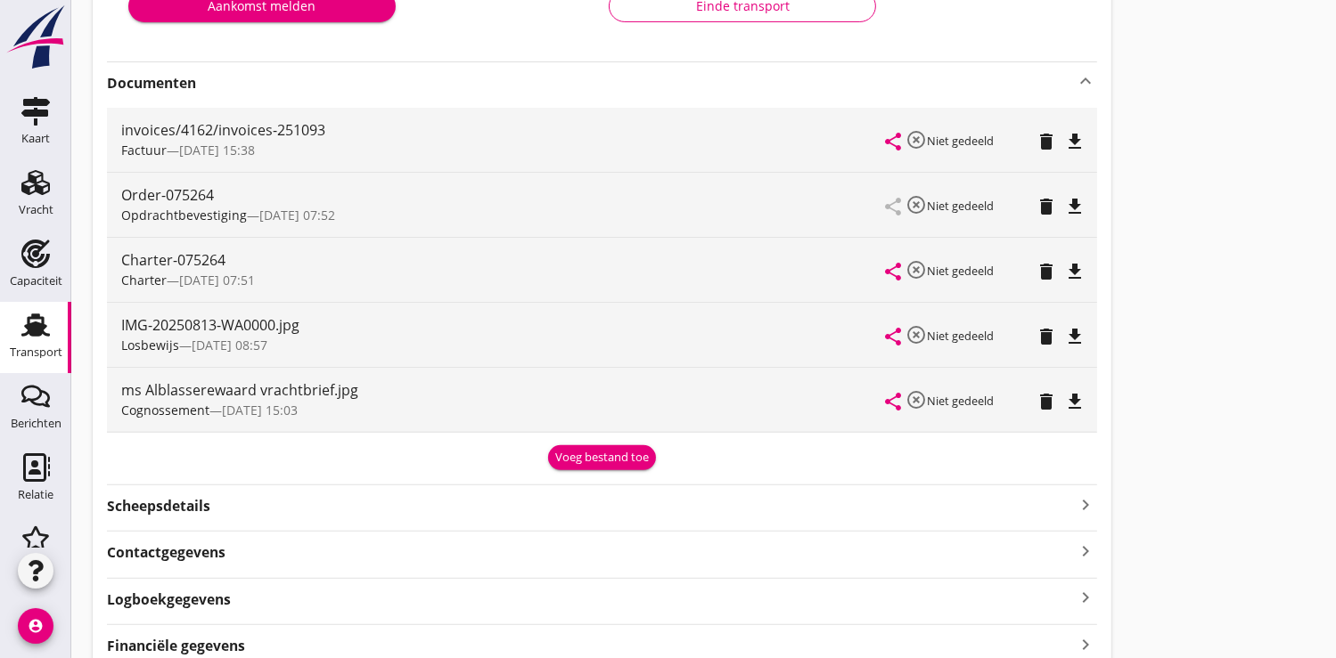
click at [1078, 336] on icon "file_download" at bounding box center [1075, 336] width 21 height 21
click at [1076, 334] on icon "open_in_browser" at bounding box center [1075, 336] width 21 height 21
click at [896, 339] on icon "share" at bounding box center [893, 336] width 21 height 21
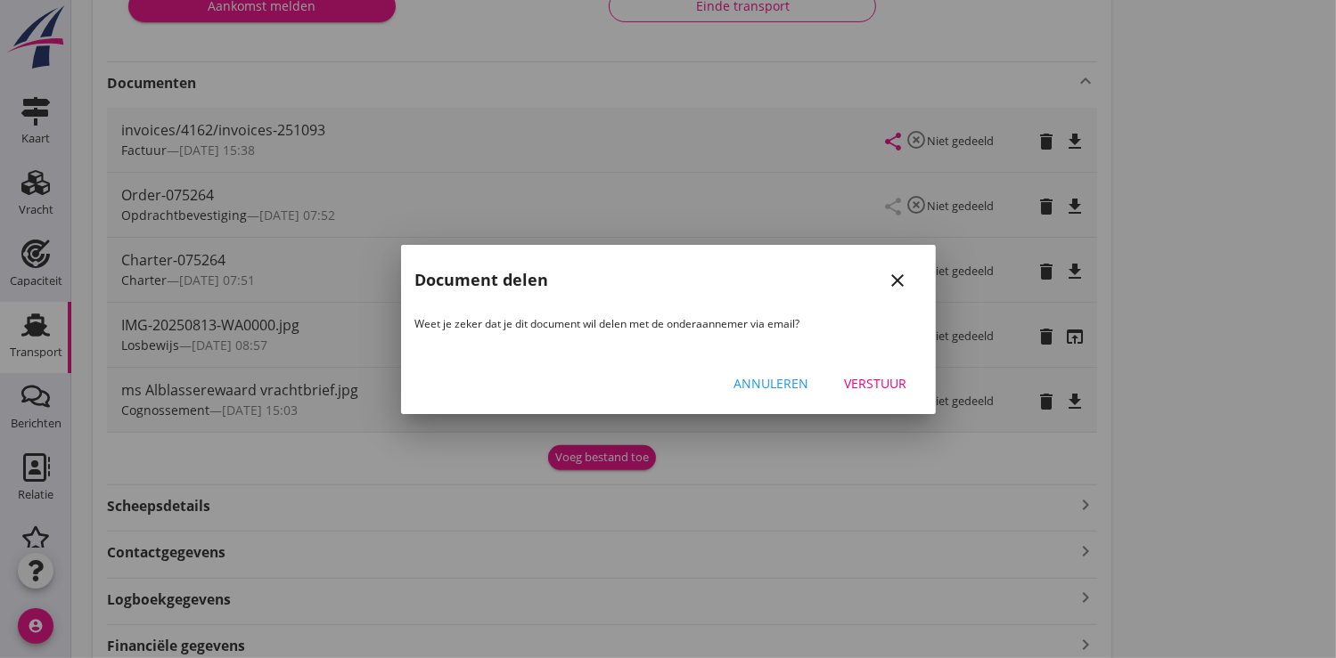
click at [895, 282] on icon "close" at bounding box center [897, 280] width 21 height 21
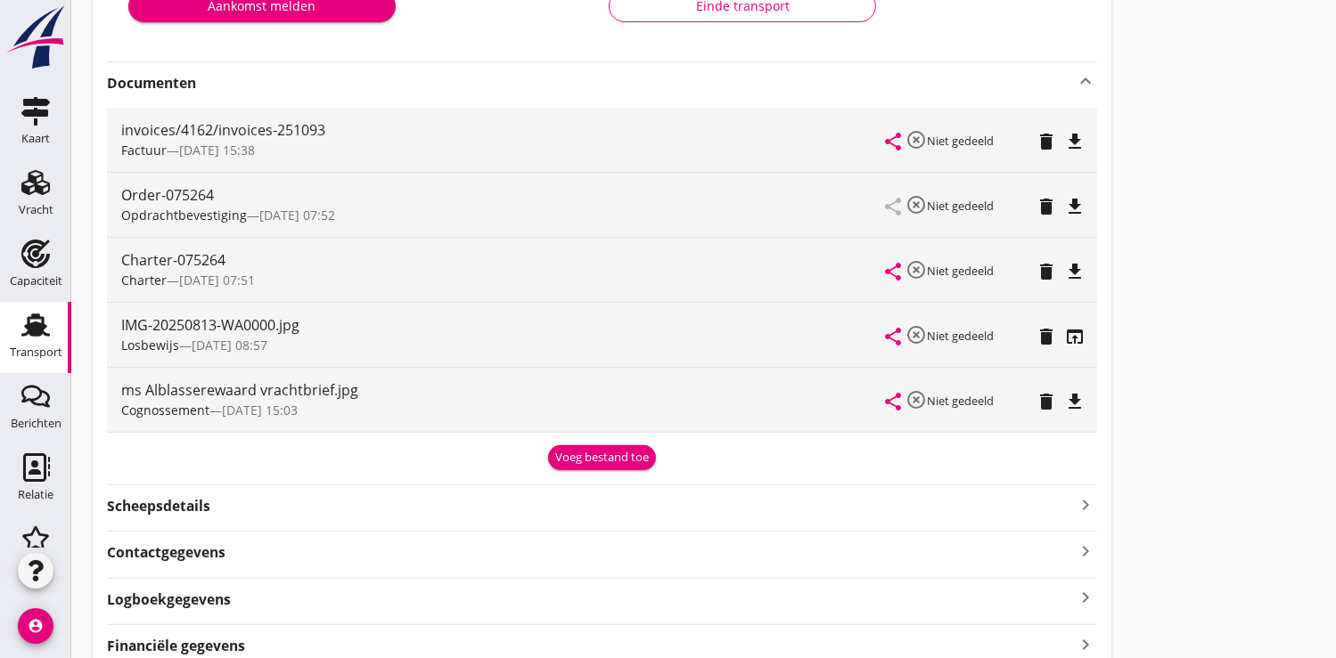
click at [1070, 398] on icon "file_download" at bounding box center [1075, 401] width 21 height 21
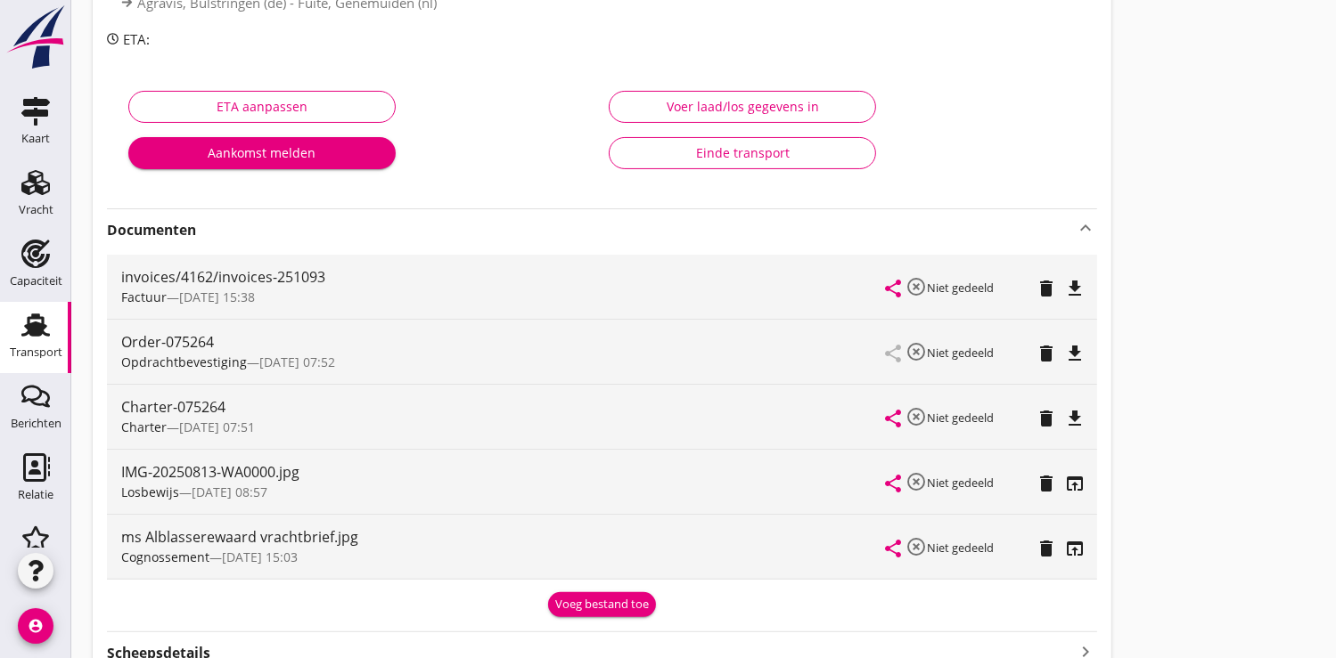
scroll to position [99, 0]
